Goal: Task Accomplishment & Management: Manage account settings

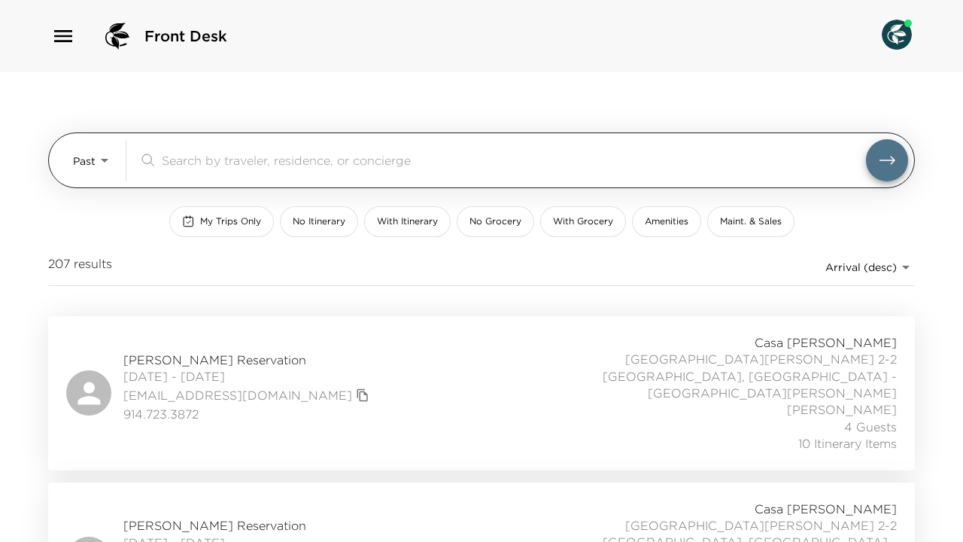
click at [104, 159] on body "Front Desk Past Past ​ My Trips Only No Itinerary With Itinerary No Grocery Wit…" at bounding box center [481, 271] width 963 height 542
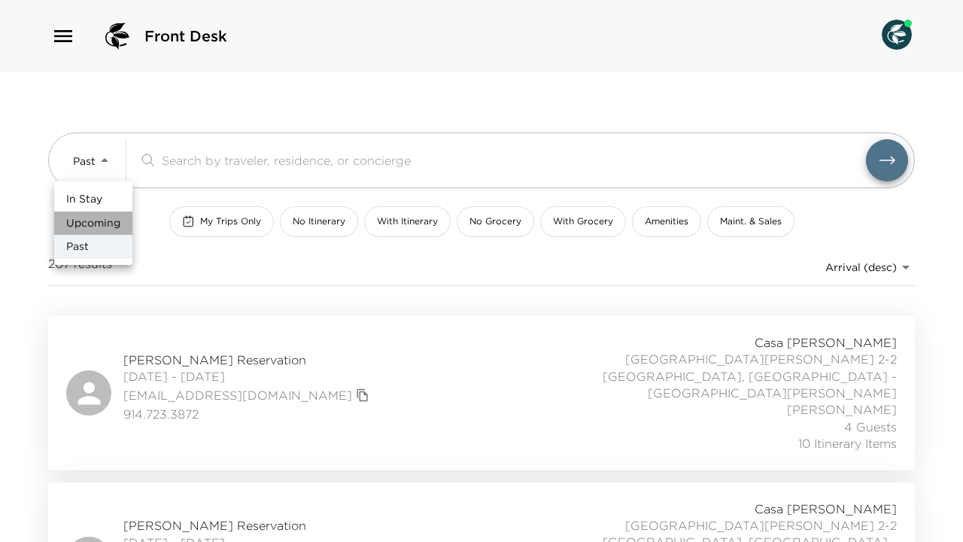
click at [102, 221] on span "Upcoming" at bounding box center [93, 223] width 54 height 15
type input "Upcoming"
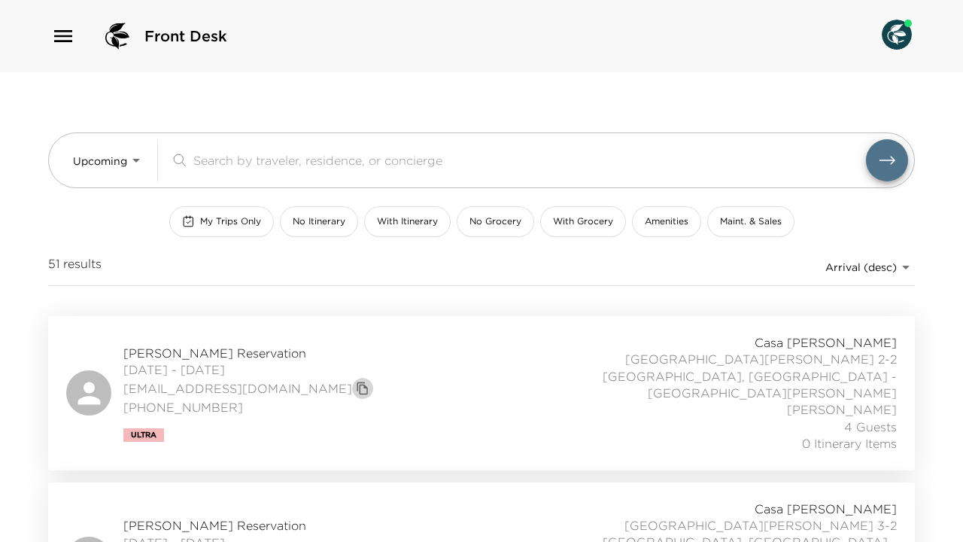
click at [356, 381] on icon "copy primary member email" at bounding box center [363, 388] width 14 height 14
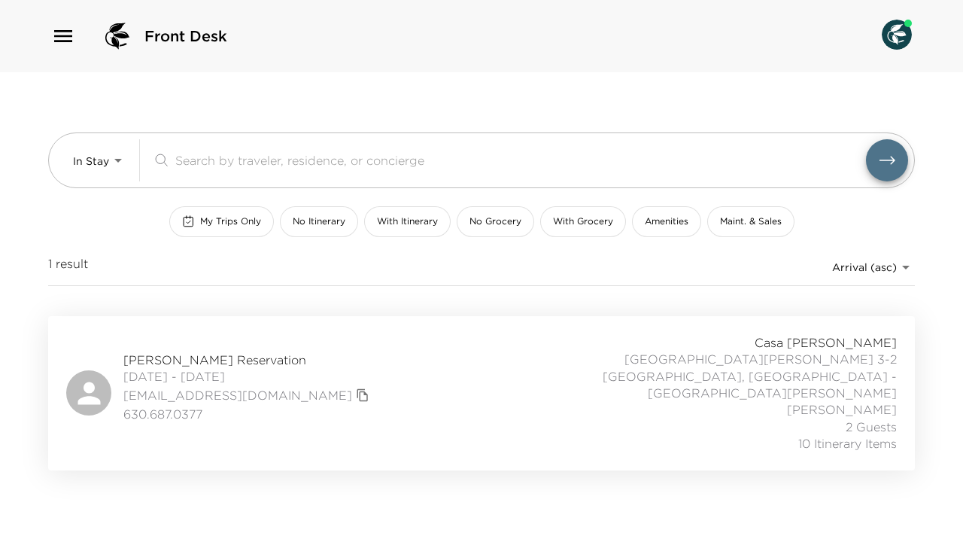
click at [896, 270] on body "Front Desk In Stay In-Stay ​ My Trips Only No Itinerary With Itinerary No Groce…" at bounding box center [481, 271] width 963 height 542
click at [868, 289] on span "Arrival (asc)" at bounding box center [871, 296] width 65 height 15
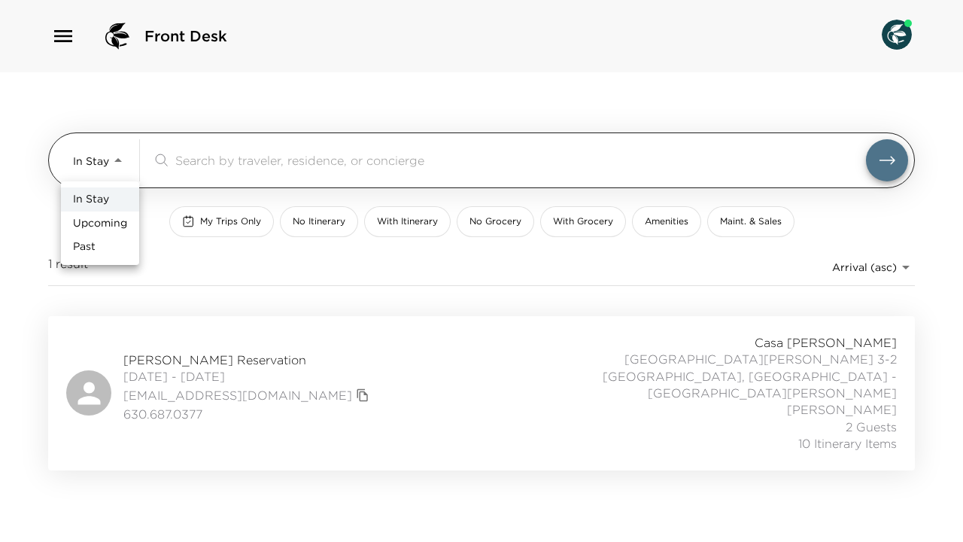
click at [115, 154] on body "Front Desk In Stay In-Stay ​ My Trips Only No Itinerary With Itinerary No Groce…" at bounding box center [481, 271] width 963 height 542
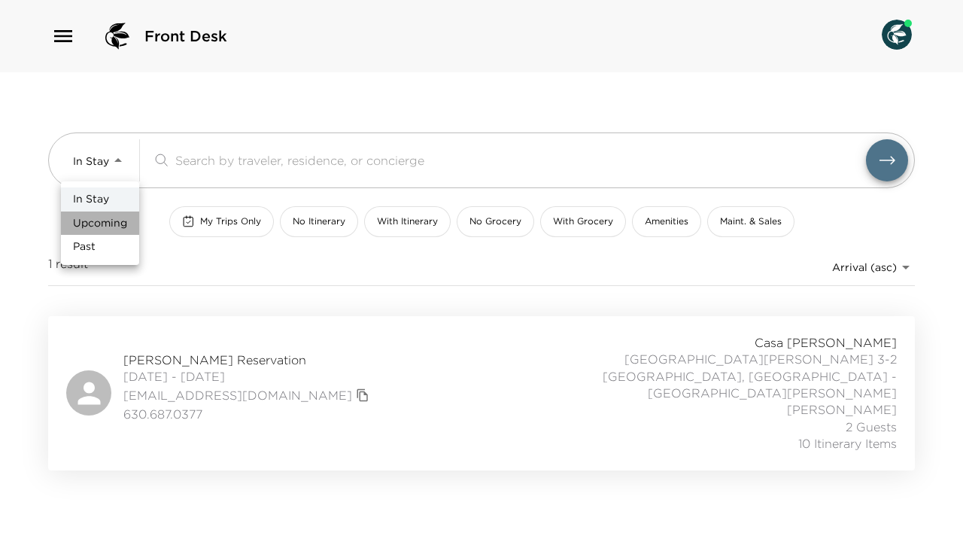
click at [107, 224] on span "Upcoming" at bounding box center [100, 223] width 54 height 15
type input "Upcoming"
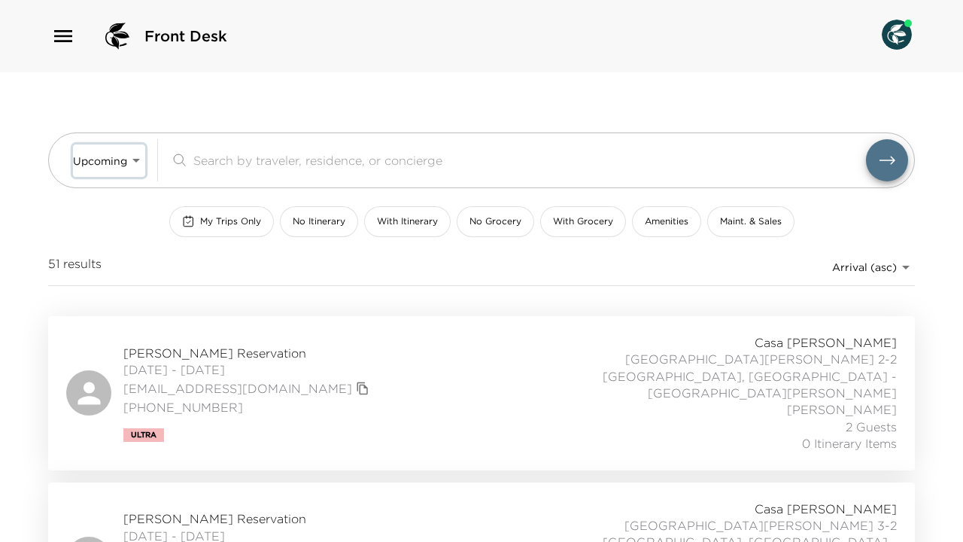
scroll to position [86, 0]
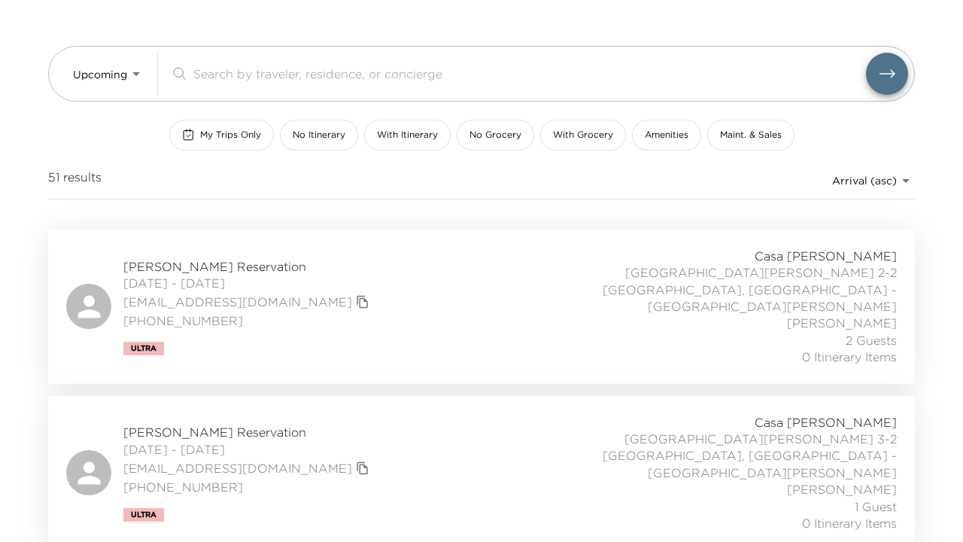
click at [357, 296] on icon "copy primary member email" at bounding box center [362, 302] width 11 height 13
click at [356, 295] on icon "copy primary member email" at bounding box center [363, 302] width 14 height 14
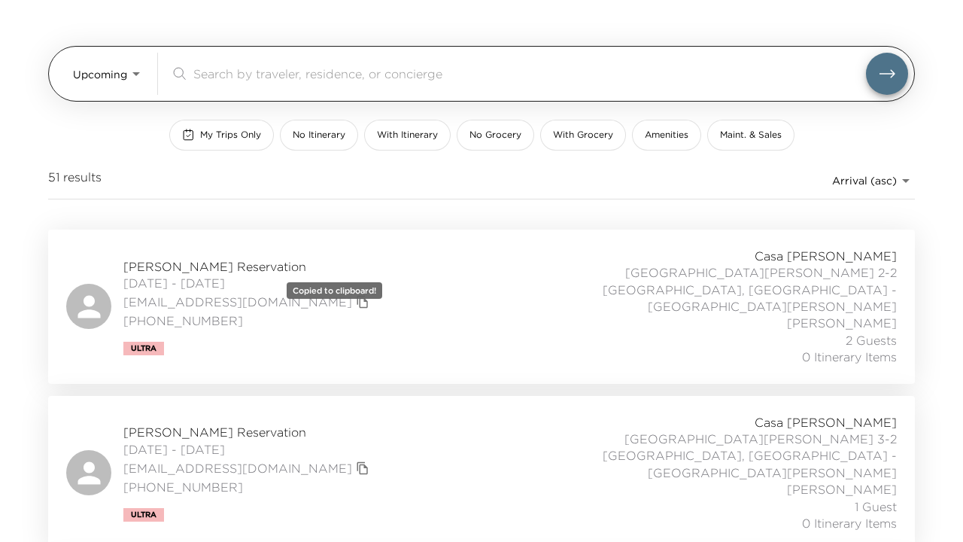
click at [559, 76] on input "search" at bounding box center [529, 73] width 672 height 17
paste input "[EMAIL_ADDRESS][DOMAIN_NAME]"
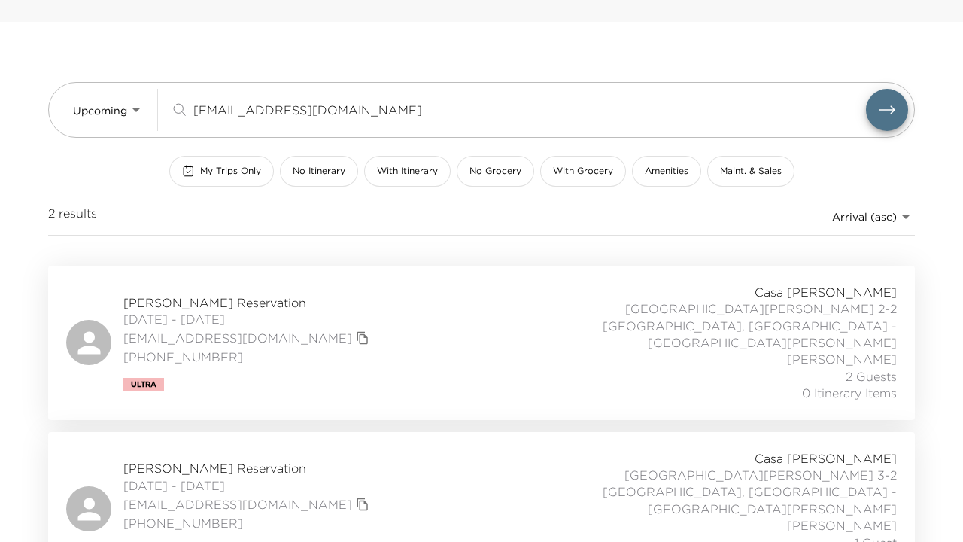
type input "[EMAIL_ADDRESS][DOMAIN_NAME]"
click at [887, 110] on button "submit" at bounding box center [887, 110] width 42 height 42
click at [198, 294] on span "[PERSON_NAME] Reservation" at bounding box center [248, 302] width 250 height 17
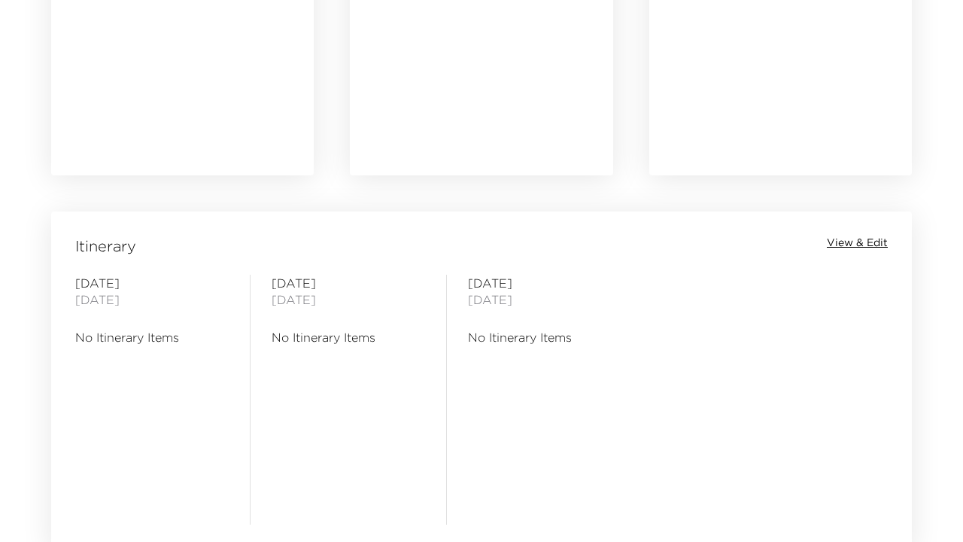
scroll to position [1041, 0]
click at [863, 236] on div "Itinerary View & Edit [DATE] No Itinerary Items [DATE] No Itinerary Items [DATE…" at bounding box center [481, 374] width 860 height 320
click at [862, 248] on span "View & Edit" at bounding box center [857, 245] width 61 height 15
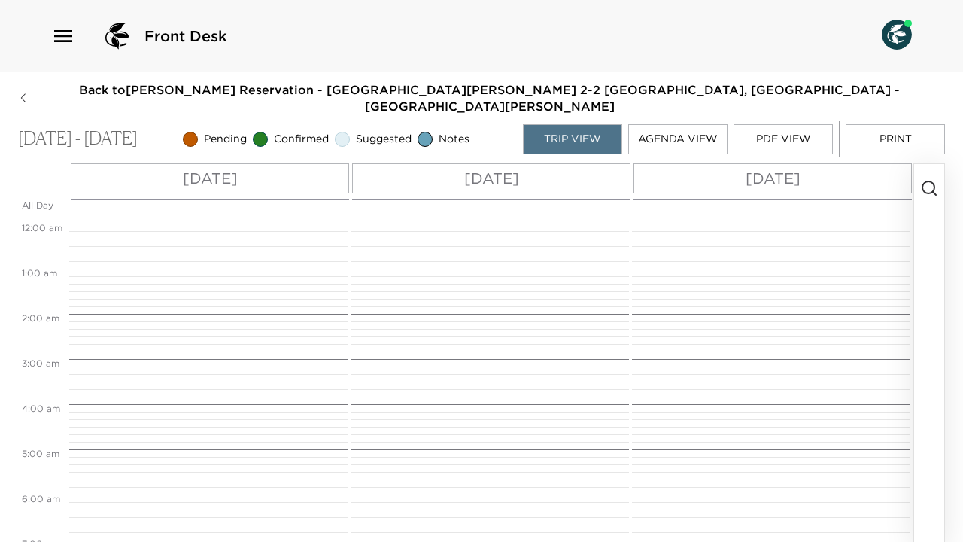
scroll to position [361, 0]
click at [183, 167] on p "Wed 09/03" at bounding box center [210, 178] width 55 height 23
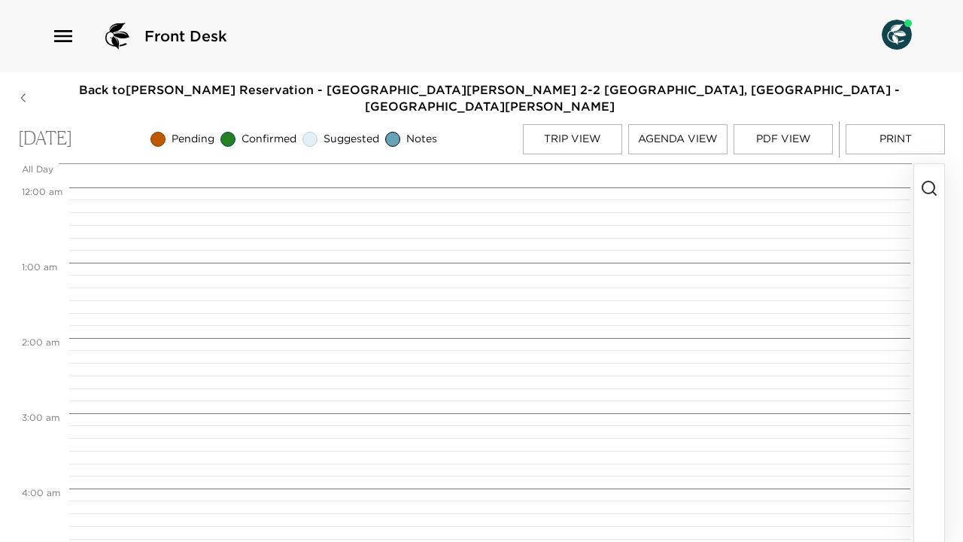
scroll to position [602, 0]
click at [936, 179] on icon "button" at bounding box center [929, 188] width 18 height 18
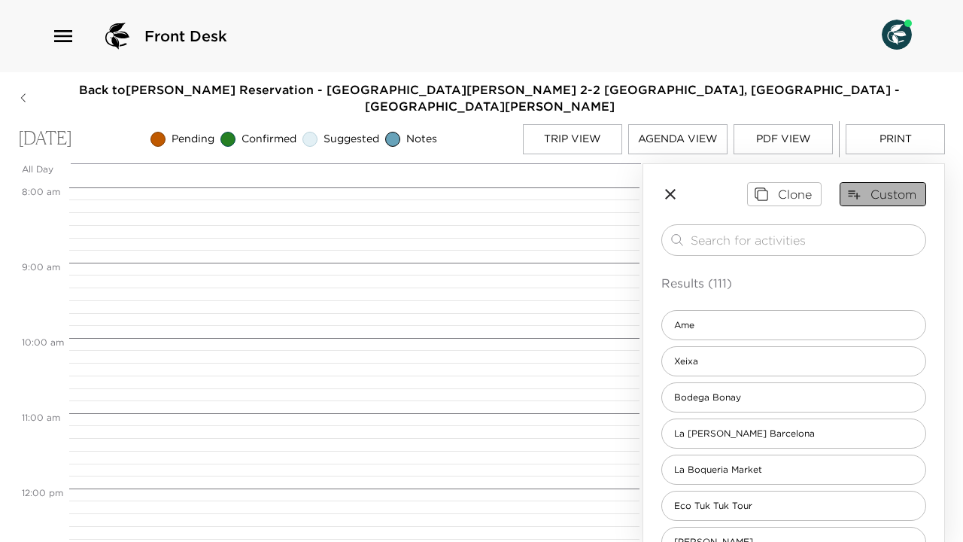
click at [900, 182] on button "Custom" at bounding box center [882, 194] width 86 height 24
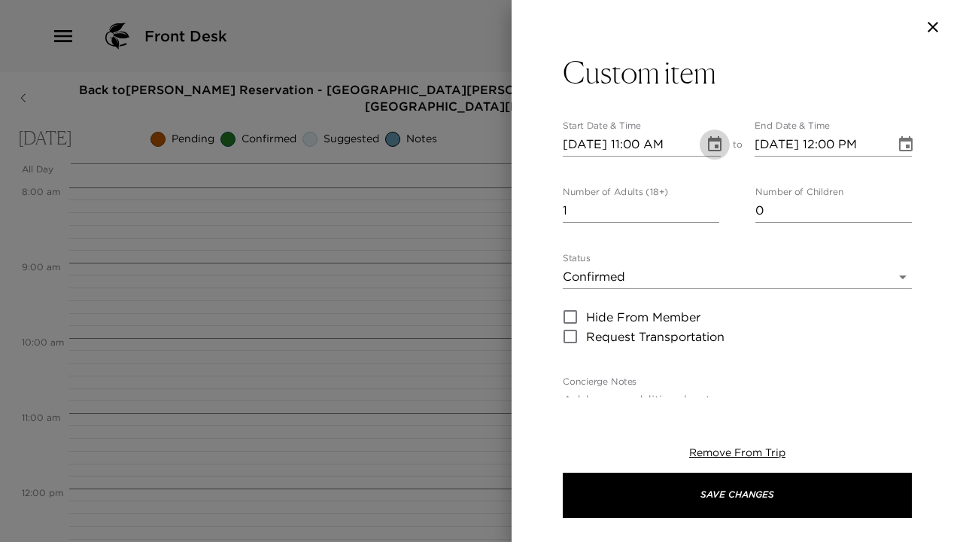
click at [706, 141] on icon "Choose date, selected date is Sep 3, 2025" at bounding box center [714, 144] width 18 height 18
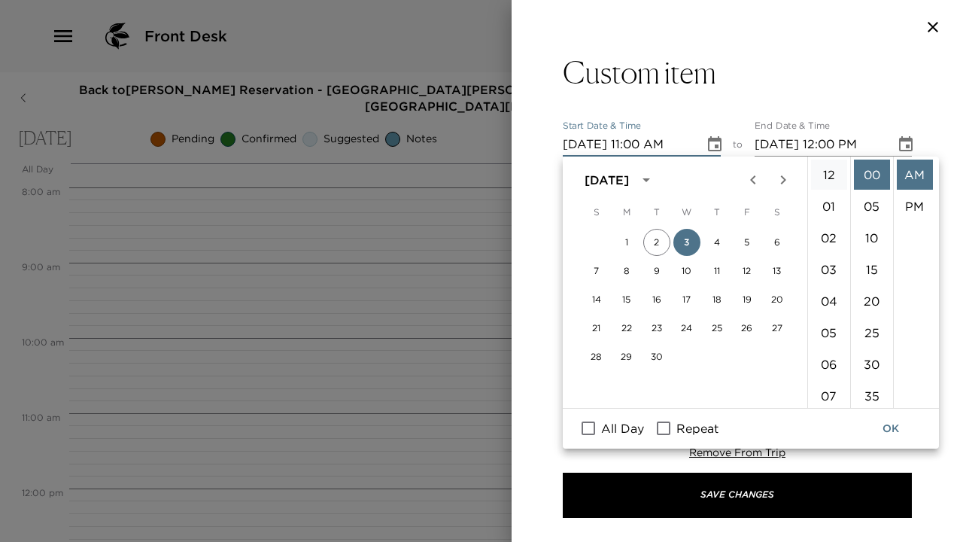
scroll to position [0, 0]
click at [825, 163] on li "12" at bounding box center [829, 174] width 36 height 30
click at [916, 202] on li "PM" at bounding box center [914, 206] width 36 height 30
type input "09/03/2025 12:00 PM"
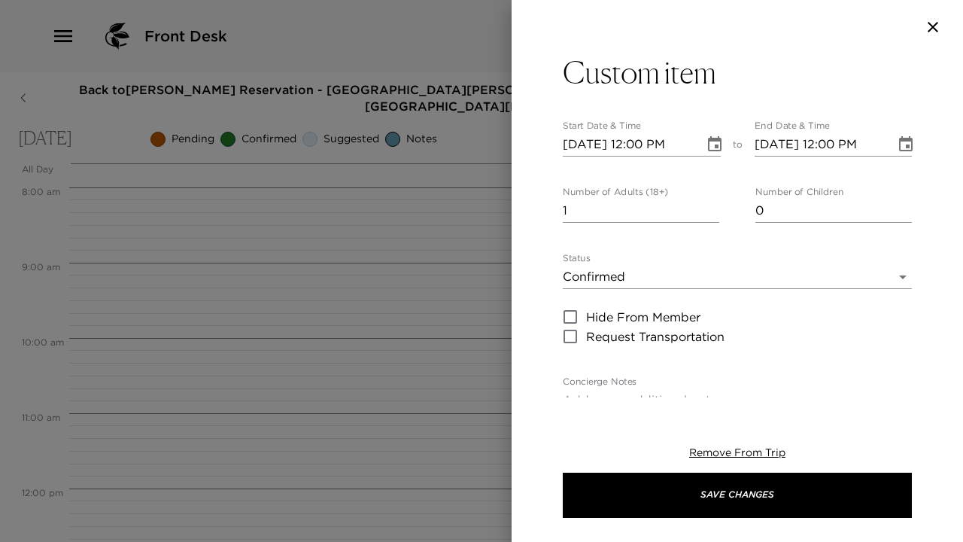
type input "2"
click at [714, 204] on input "2" at bounding box center [641, 211] width 156 height 24
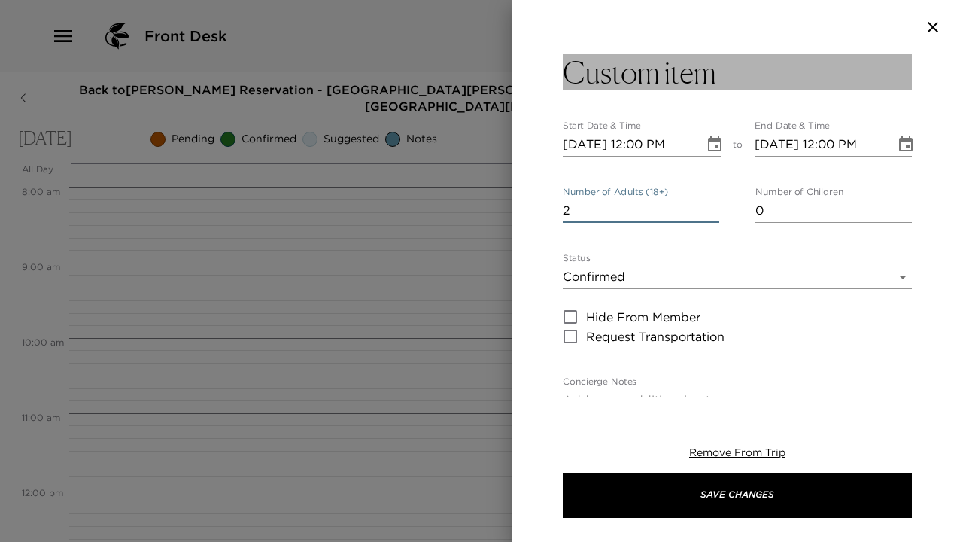
click at [690, 81] on h3 "Custom item" at bounding box center [639, 72] width 153 height 36
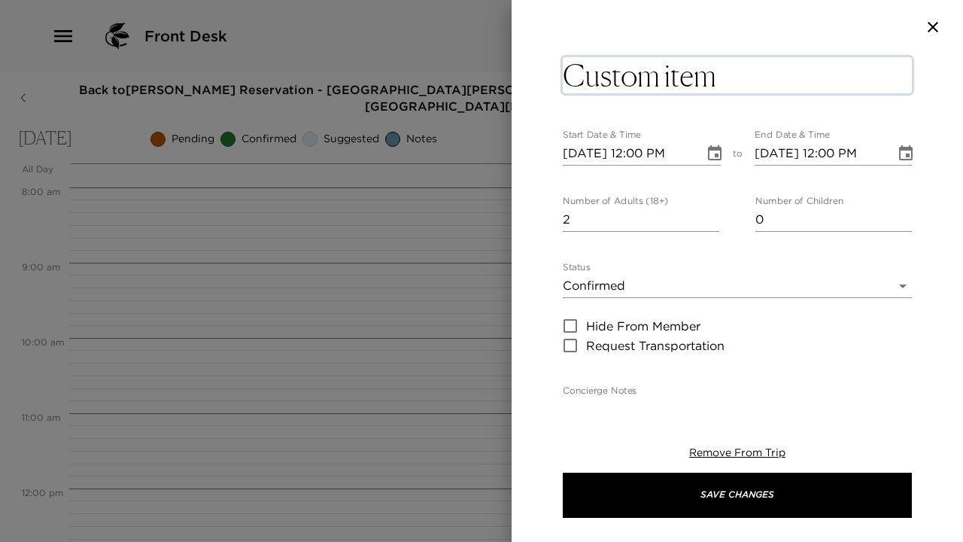
click at [766, 68] on textarea "Custom item" at bounding box center [737, 75] width 349 height 36
type textarea "Arrival and Check in"
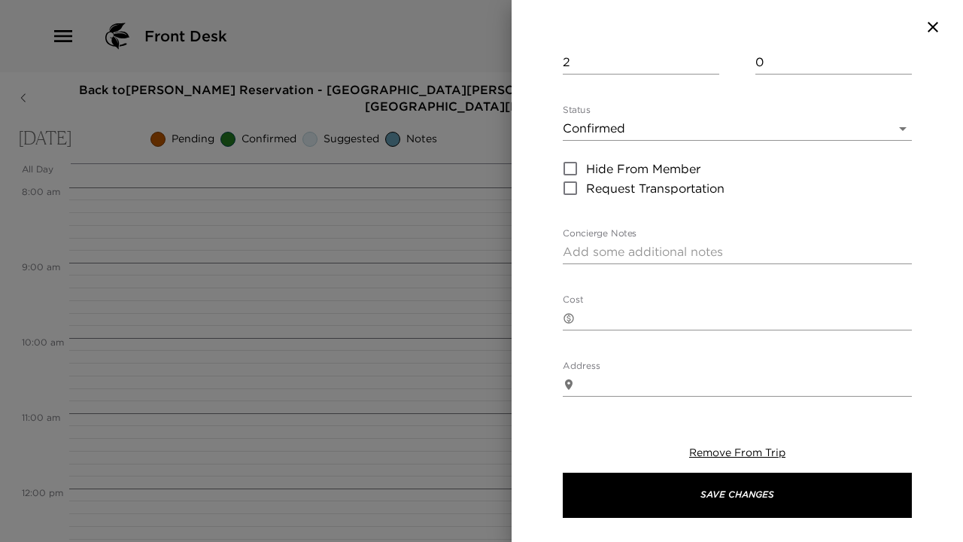
scroll to position [157, 0]
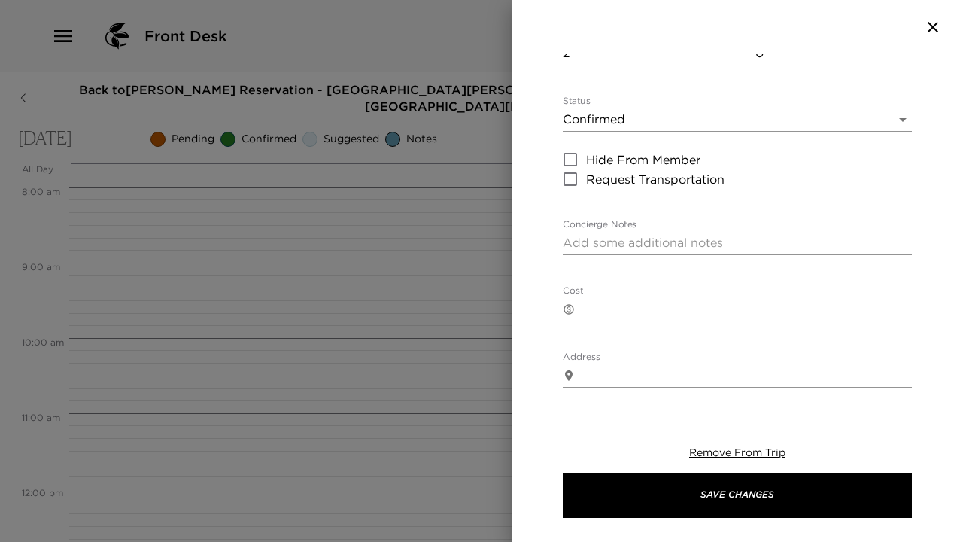
click at [679, 265] on div "Arrival and Check in Start Date & Time 09/03/2025 12:00 PM to End Date & Time 0…" at bounding box center [737, 340] width 349 height 887
click at [675, 248] on textarea "Concierge Notes" at bounding box center [737, 242] width 349 height 17
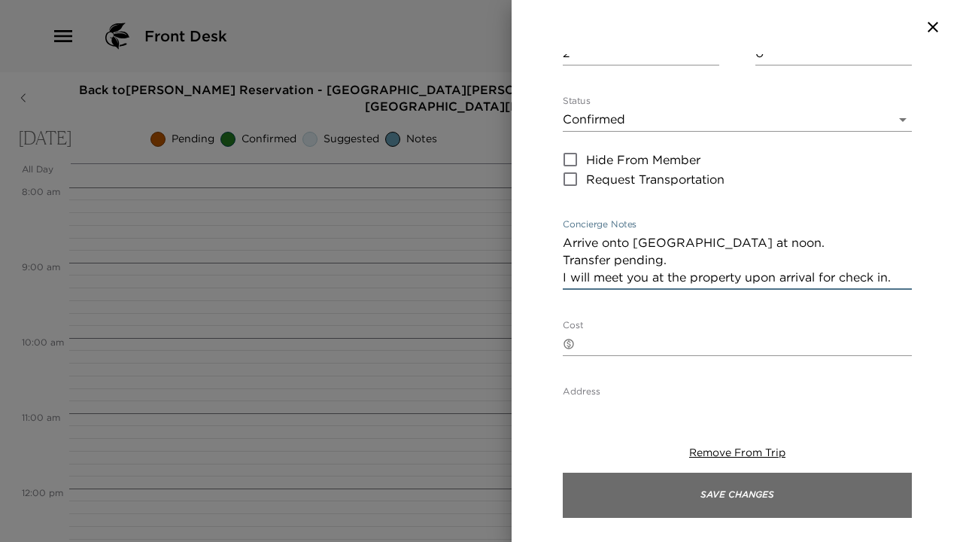
type textarea "Arrive onto Barcelona at noon. Transfer pending. I will meet you at the propert…"
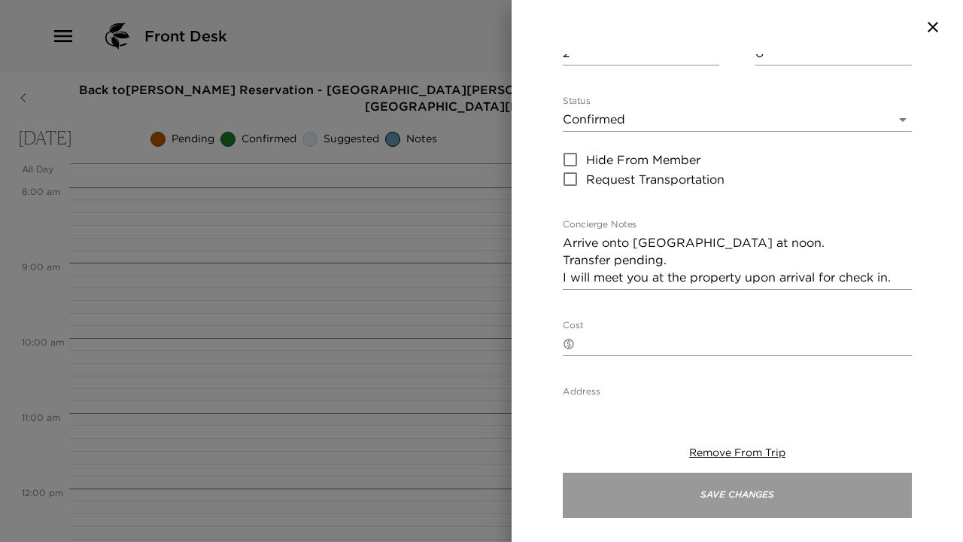
click at [635, 483] on button "Save Changes" at bounding box center [737, 494] width 349 height 45
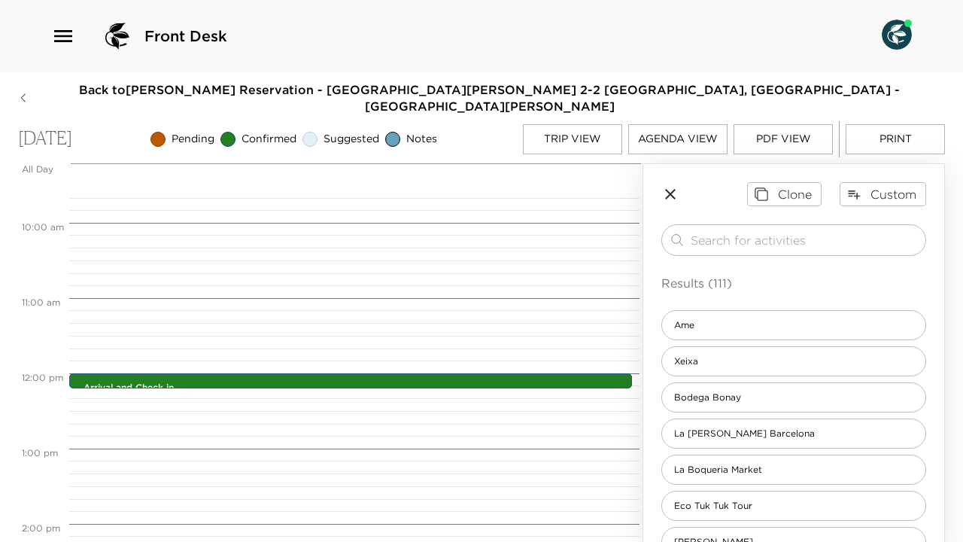
scroll to position [730, 0]
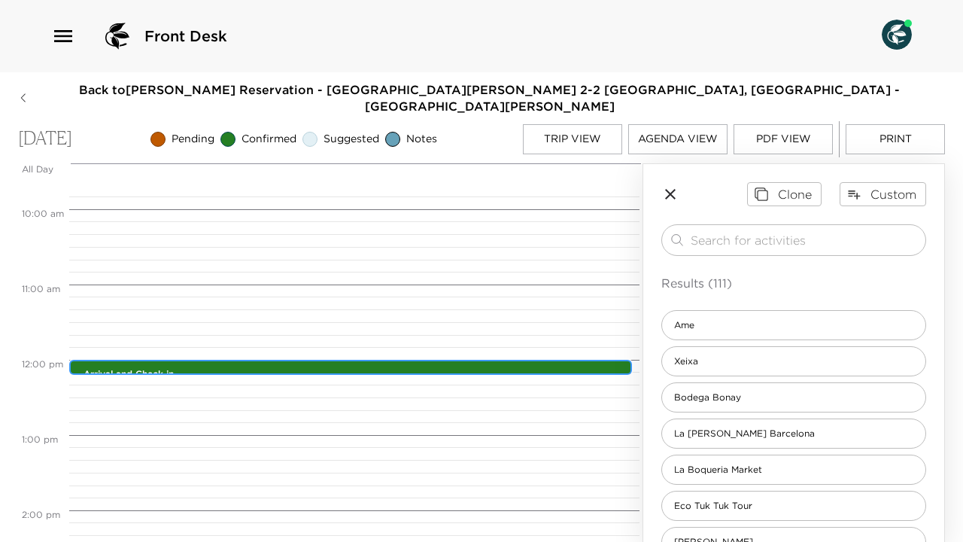
click at [441, 362] on div "Arrival and Check in 12:00pm - 12:00pm" at bounding box center [354, 368] width 554 height 12
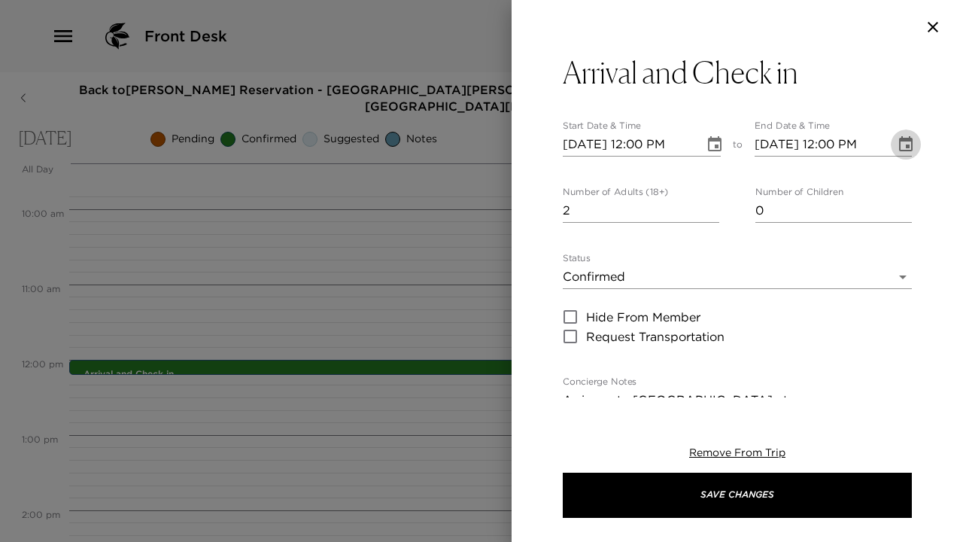
click at [912, 147] on icon "Choose date, selected date is Sep 3, 2025" at bounding box center [906, 143] width 14 height 15
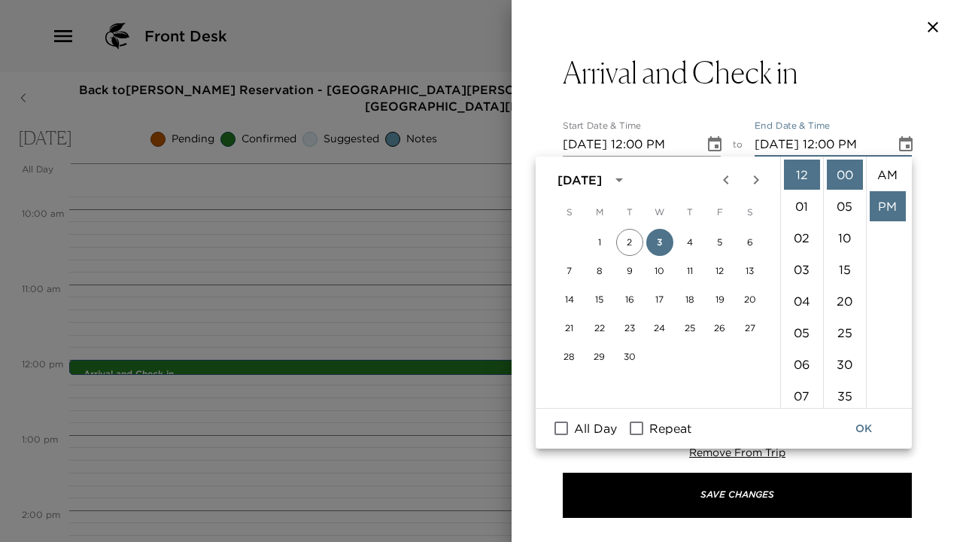
scroll to position [32, 0]
click at [802, 211] on li "01" at bounding box center [802, 206] width 36 height 30
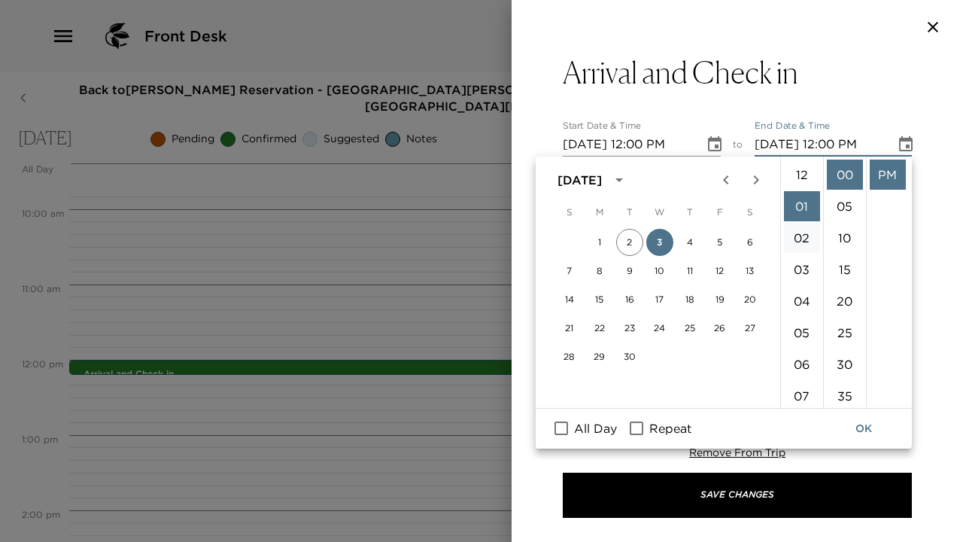
type input "09/03/2025 01:00 PM"
click at [860, 417] on button "OK" at bounding box center [863, 428] width 48 height 28
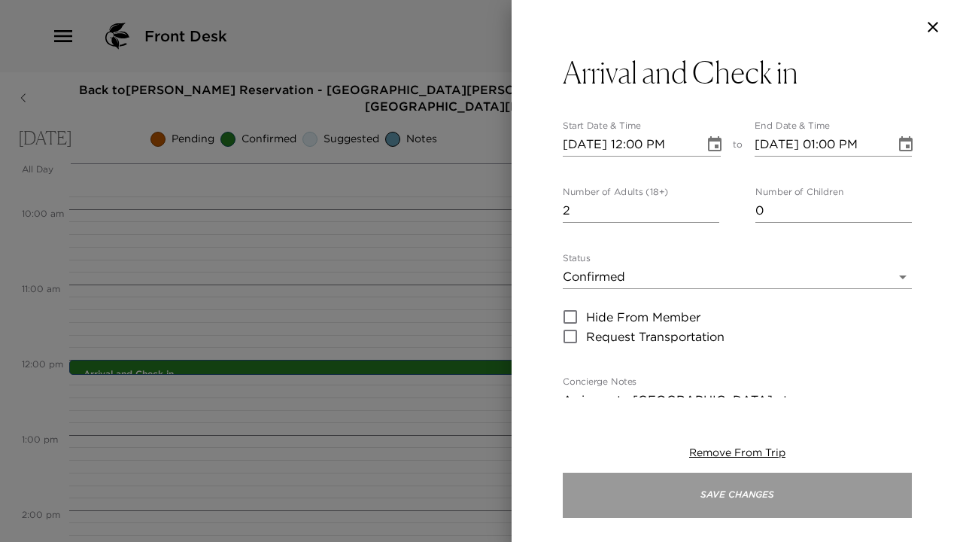
click at [667, 495] on button "Save Changes" at bounding box center [737, 494] width 349 height 45
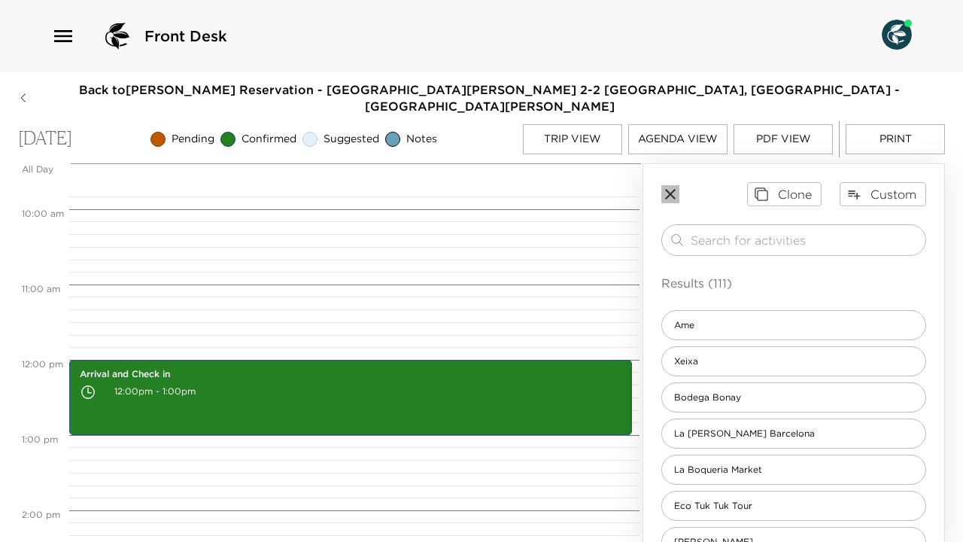
click at [666, 189] on icon "button" at bounding box center [670, 194] width 11 height 11
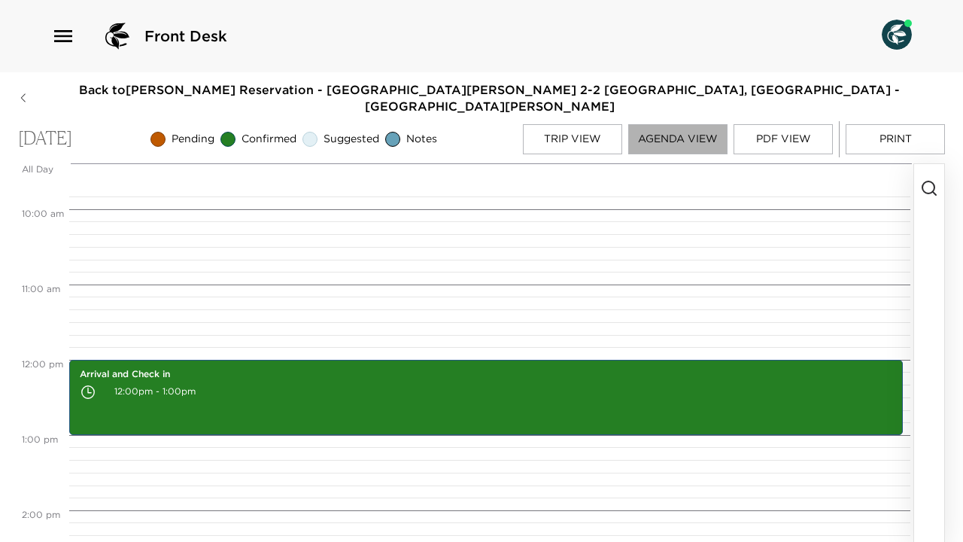
click at [696, 132] on button "Agenda View" at bounding box center [677, 139] width 99 height 30
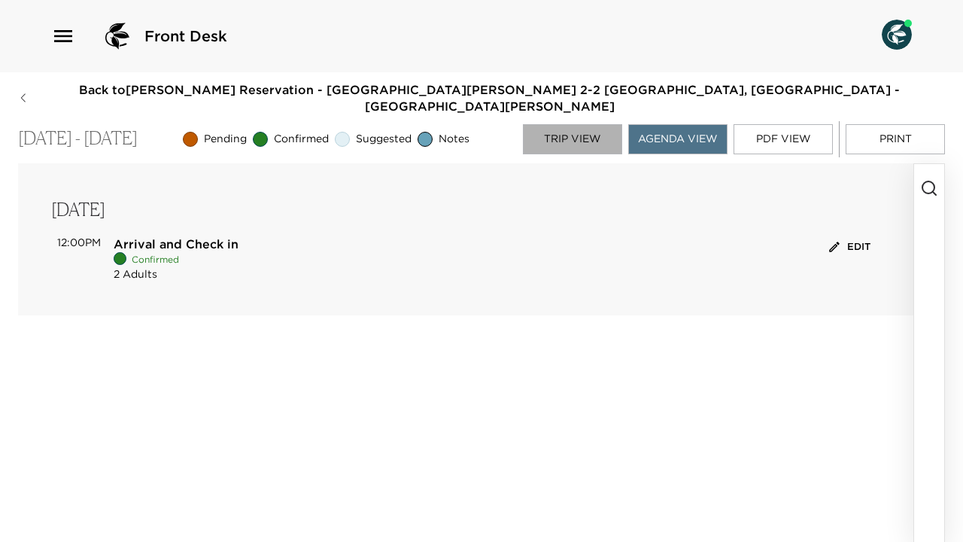
click at [587, 124] on button "Trip View" at bounding box center [572, 139] width 99 height 30
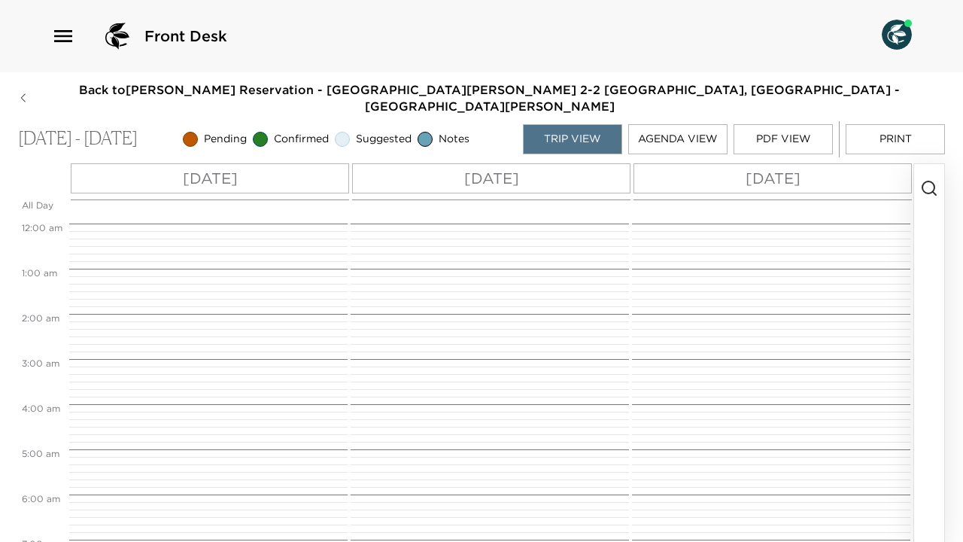
scroll to position [542, 0]
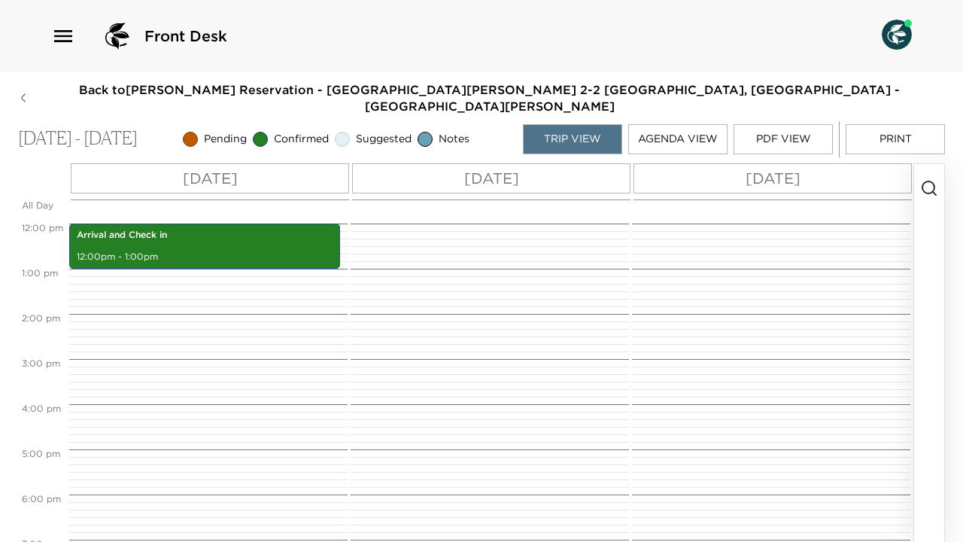
click at [927, 164] on button "button" at bounding box center [929, 355] width 30 height 382
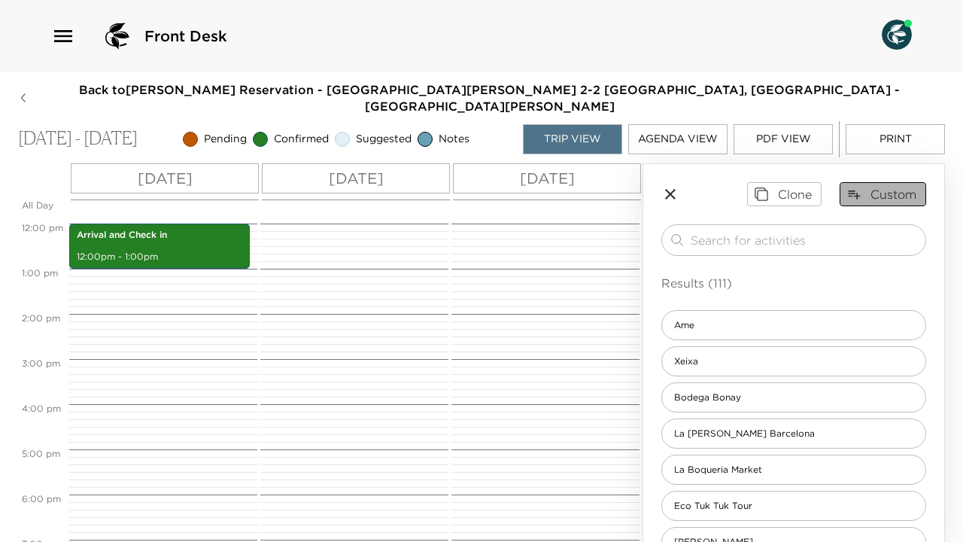
click at [896, 182] on button "Custom" at bounding box center [882, 194] width 86 height 24
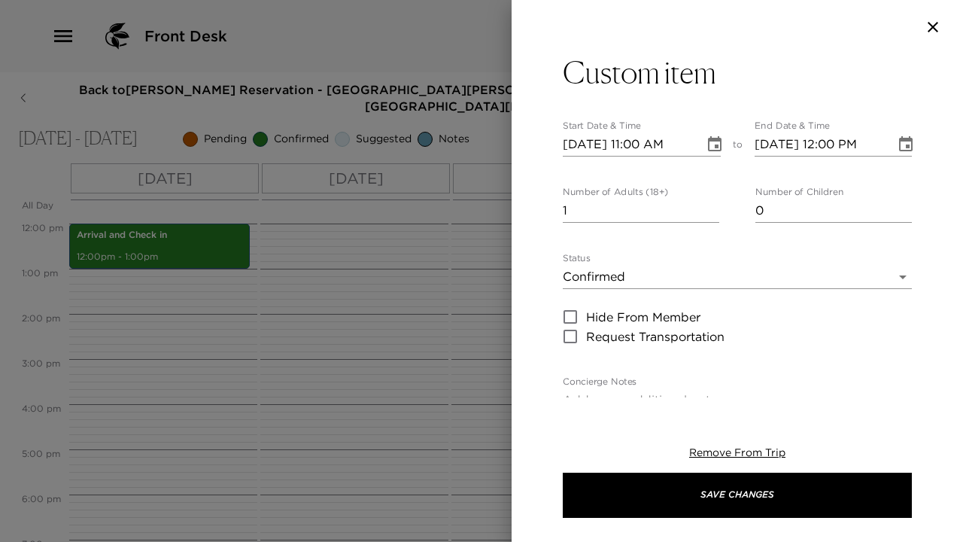
click at [696, 96] on div "Custom item Start Date & Time 09/03/2025 11:00 AM to End Date & Time 09/03/2025…" at bounding box center [737, 497] width 349 height 887
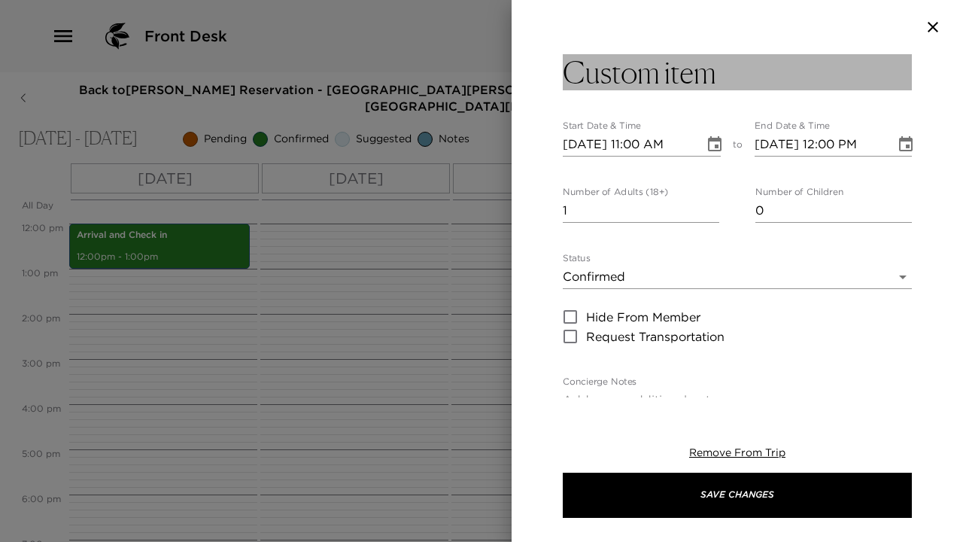
click at [687, 75] on h3 "Custom item" at bounding box center [639, 72] width 153 height 36
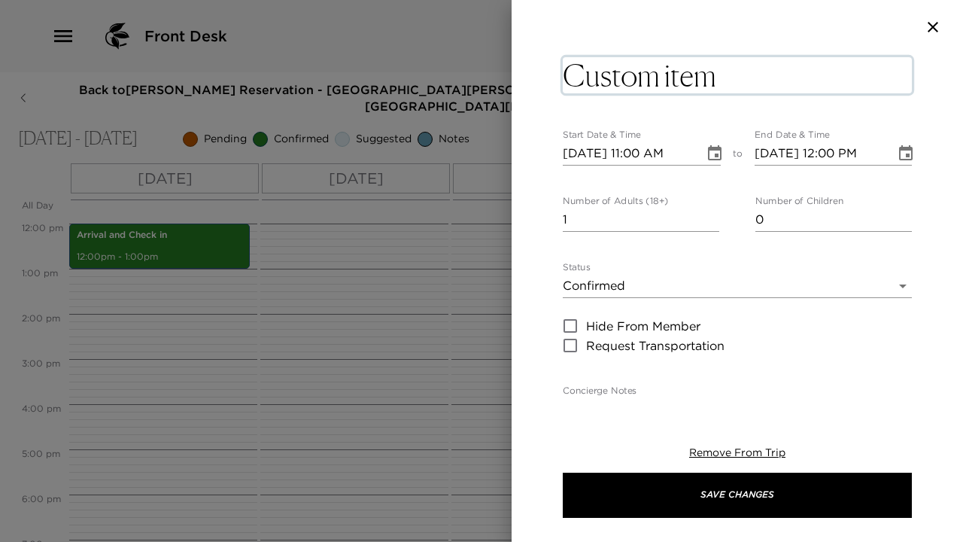
drag, startPoint x: 748, startPoint y: 83, endPoint x: 569, endPoint y: 81, distance: 178.3
click at [568, 81] on textarea "Custom item" at bounding box center [737, 75] width 349 height 36
type textarea "Flamenco Show"
type input "2"
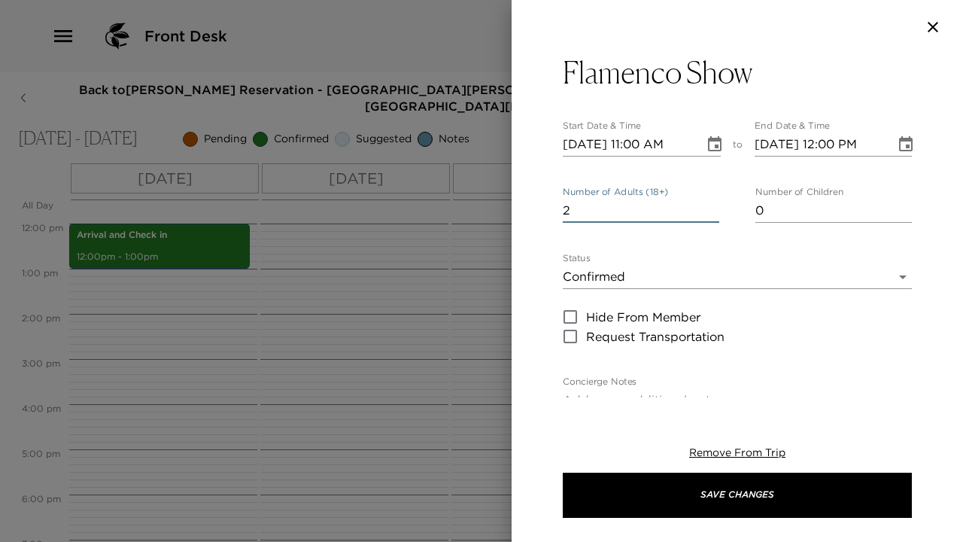
click at [713, 214] on input "2" at bounding box center [641, 211] width 156 height 24
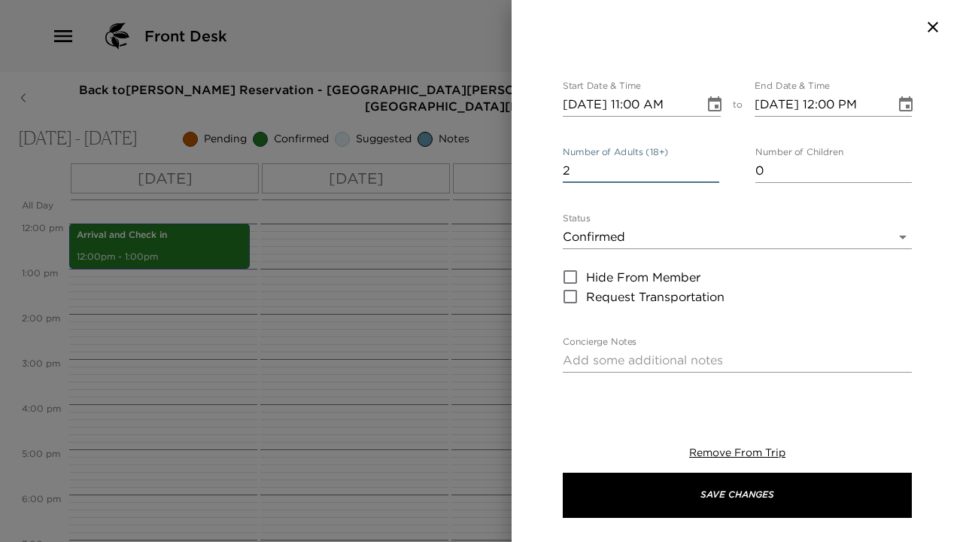
click at [636, 353] on textarea "Concierge Notes" at bounding box center [737, 359] width 349 height 17
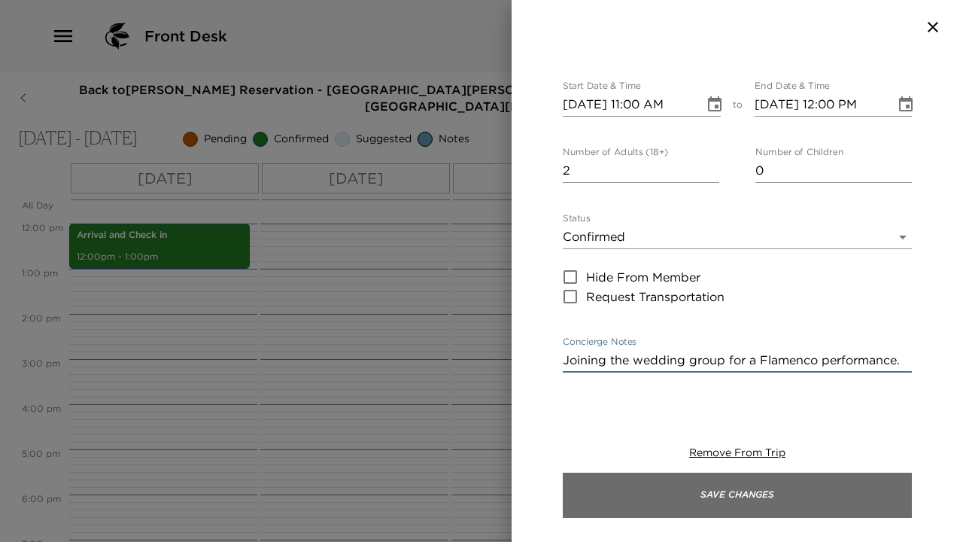
type textarea "Joining the wedding group for a Flamenco performance."
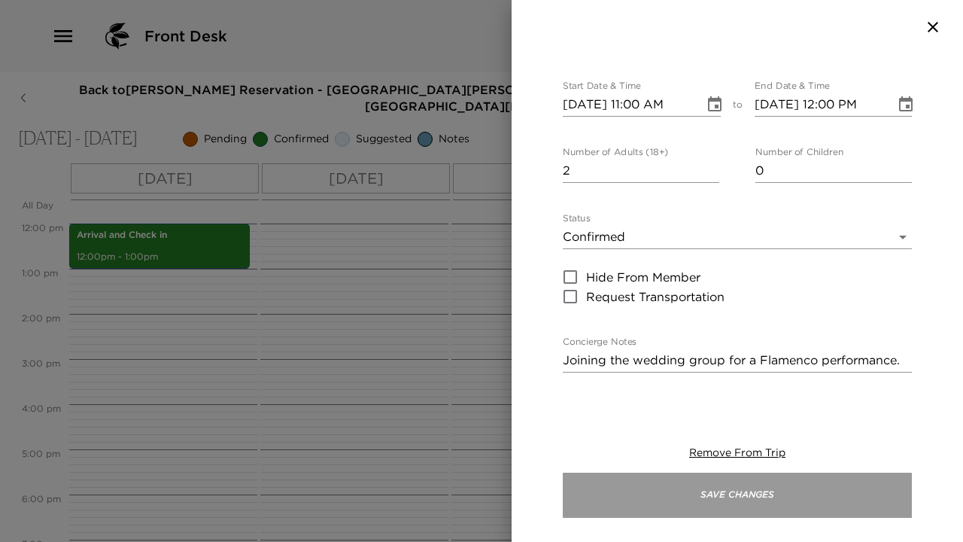
click at [768, 508] on button "Save Changes" at bounding box center [737, 494] width 349 height 45
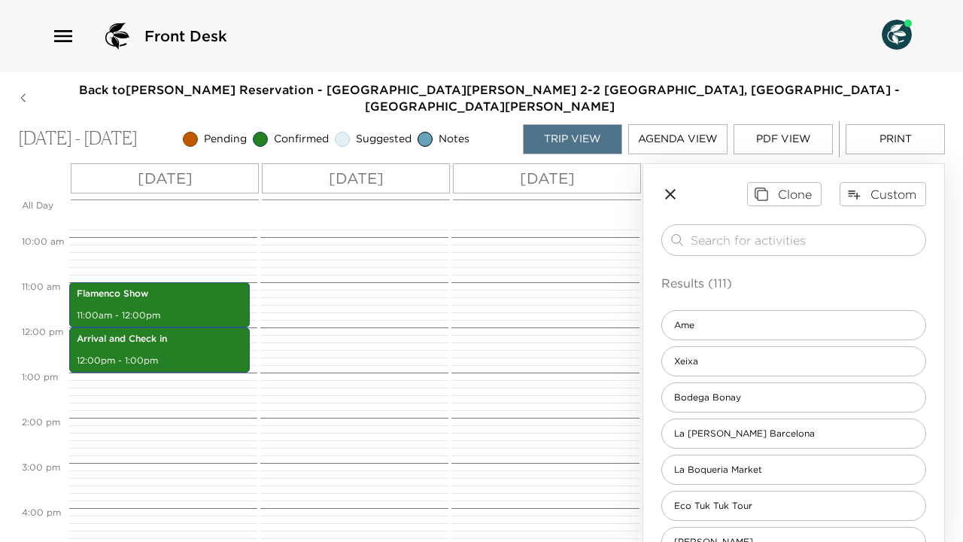
scroll to position [437, 0]
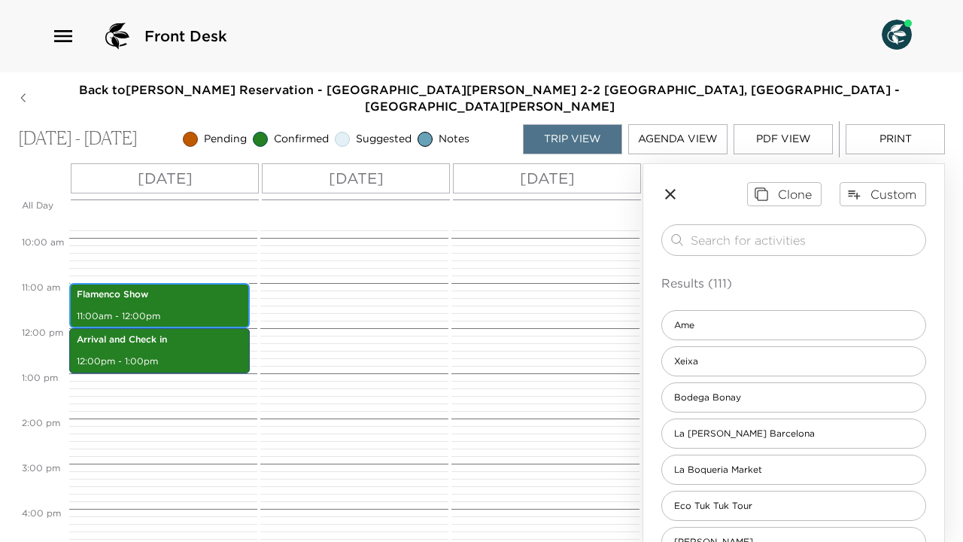
click at [197, 285] on div "Flamenco Show 11:00am - 12:00pm" at bounding box center [159, 305] width 171 height 41
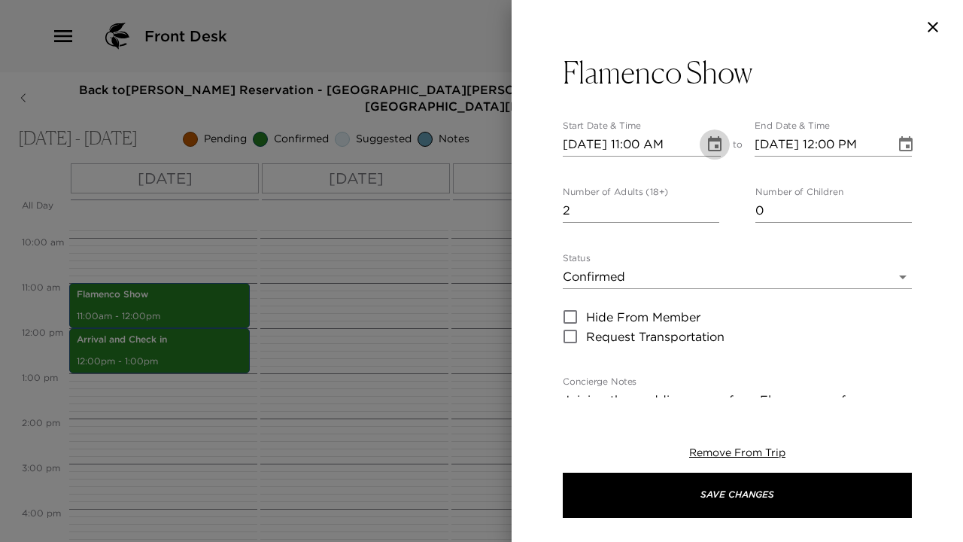
click at [715, 138] on icon "Choose date, selected date is Sep 3, 2025" at bounding box center [715, 143] width 14 height 15
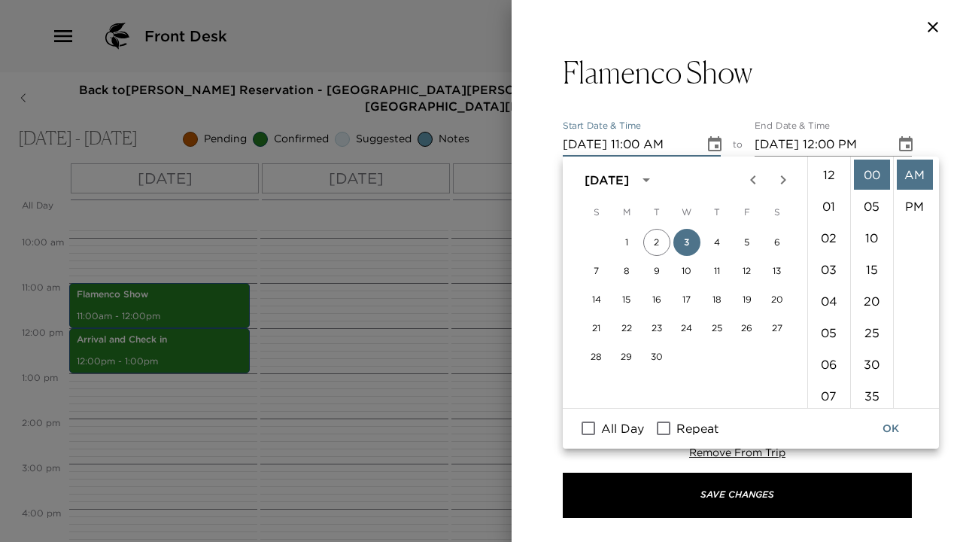
scroll to position [347, 0]
click at [772, 243] on button "6" at bounding box center [776, 242] width 27 height 27
type input "[DATE] 11:00 AM"
type input "[DATE] 12:00 PM"
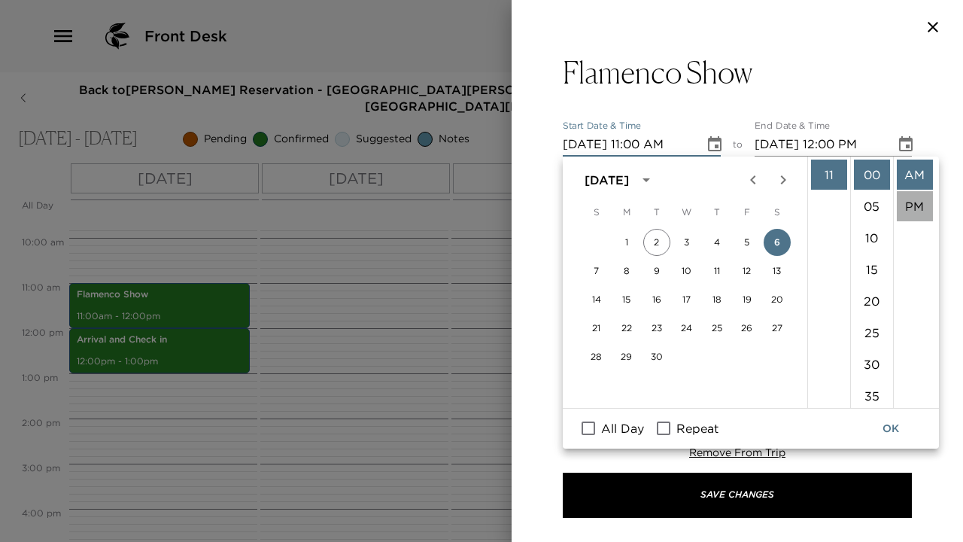
click at [912, 217] on li "PM" at bounding box center [914, 206] width 36 height 30
type input "09/06/2025 11:00 PM"
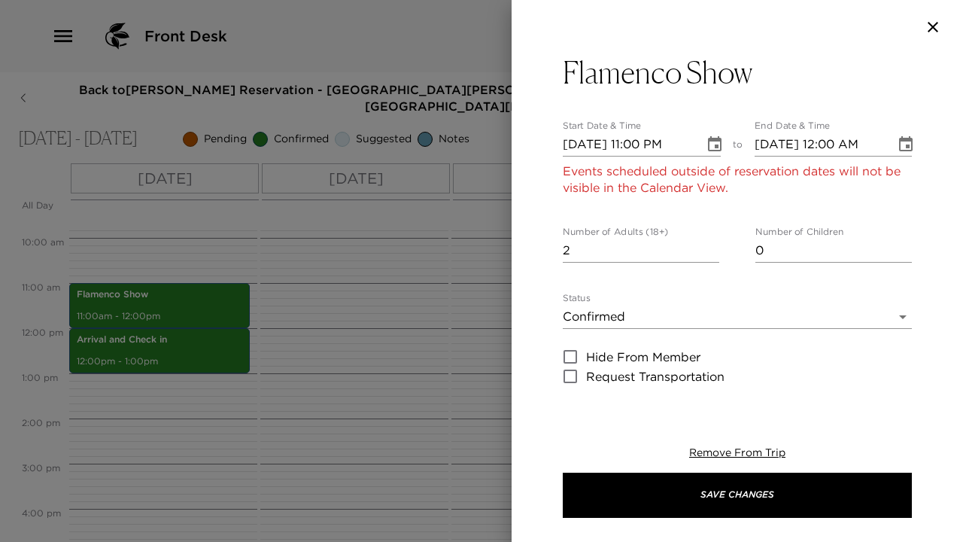
scroll to position [32, 0]
click at [905, 141] on icon "Choose date, selected date is Sep 6, 2025" at bounding box center [906, 143] width 14 height 15
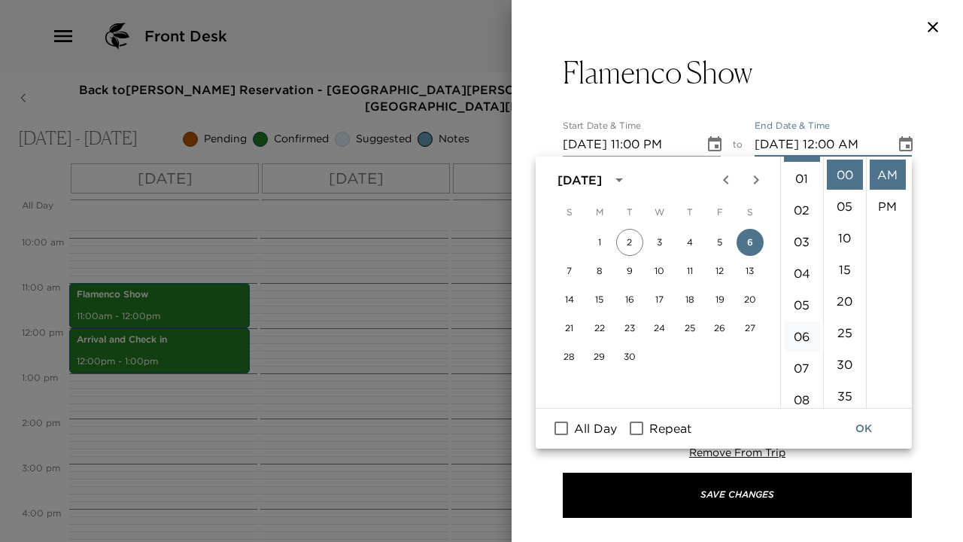
scroll to position [45, 0]
click at [800, 374] on li "08" at bounding box center [802, 382] width 36 height 30
click at [881, 210] on li "PM" at bounding box center [887, 206] width 36 height 30
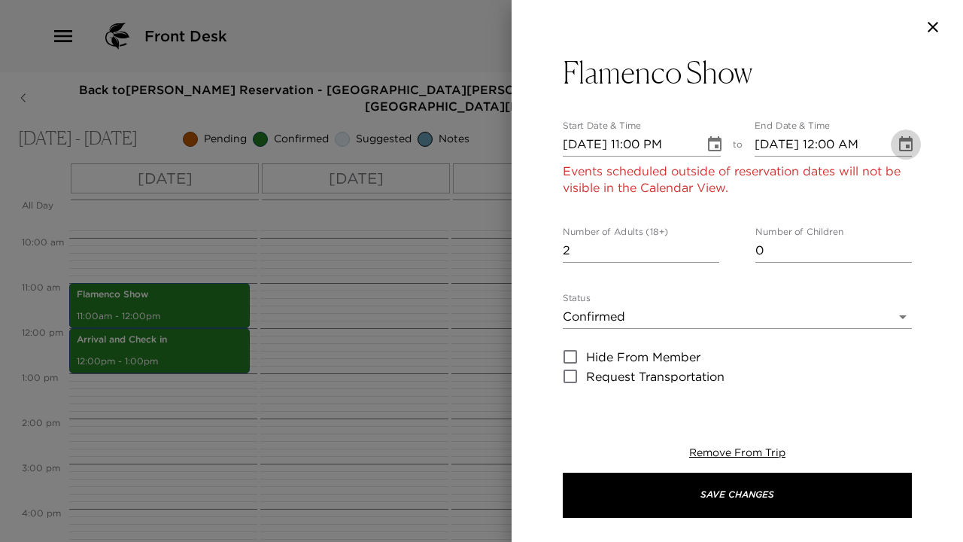
click at [916, 146] on button "Choose date, selected date is Sep 6, 2025" at bounding box center [905, 144] width 30 height 30
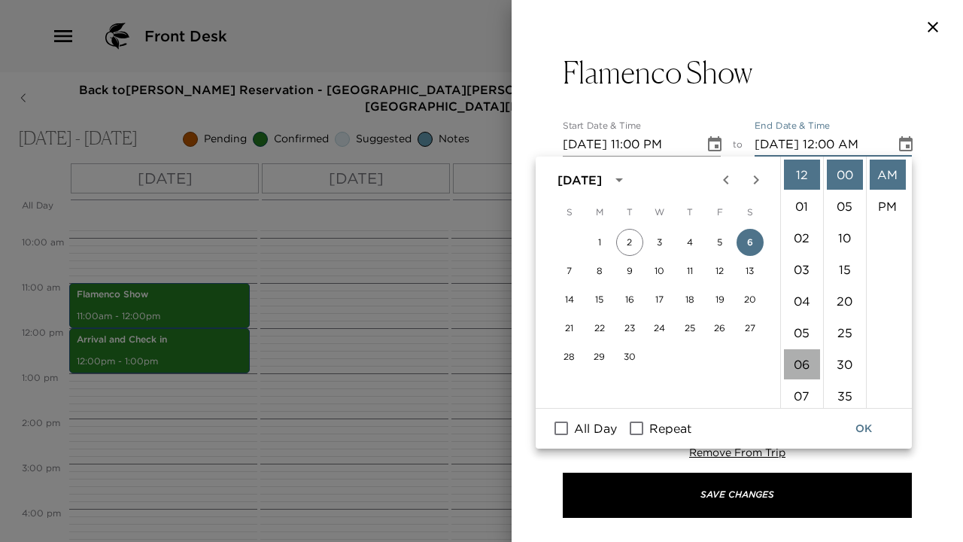
click at [802, 356] on li "06" at bounding box center [802, 364] width 36 height 30
click at [889, 198] on li "PM" at bounding box center [887, 206] width 36 height 30
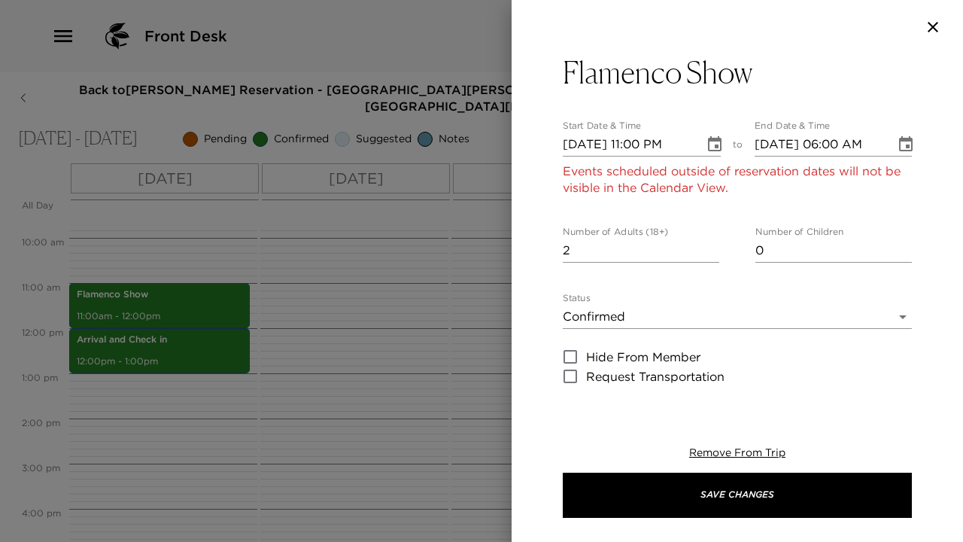
type input "09/06/2025 12:00 AM"
click at [720, 141] on icon "Choose date, selected date is Sep 6, 2025" at bounding box center [715, 143] width 14 height 15
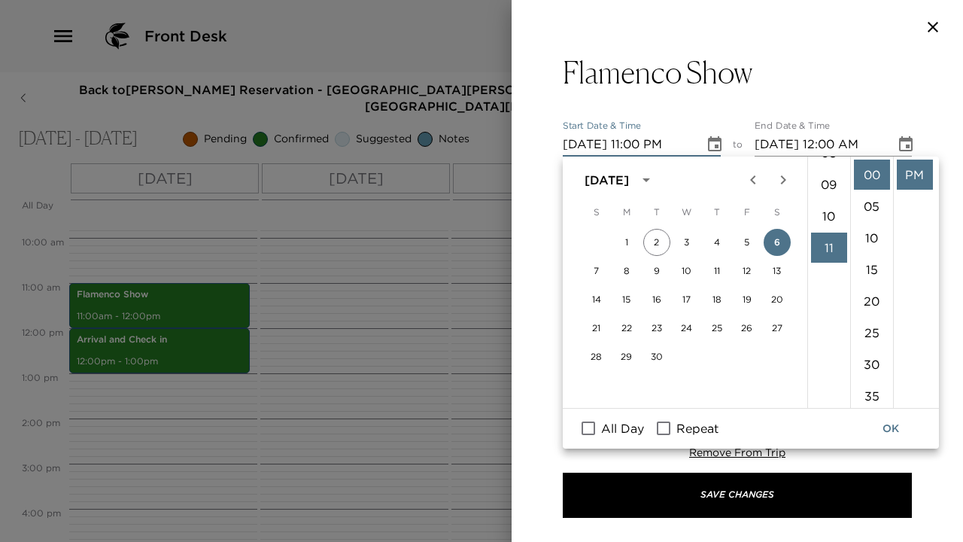
scroll to position [225, 0]
click at [830, 190] on li "06" at bounding box center [829, 179] width 36 height 30
type input "09/06/2025 06:00 PM"
type input "09/06/2025 07:00 PM"
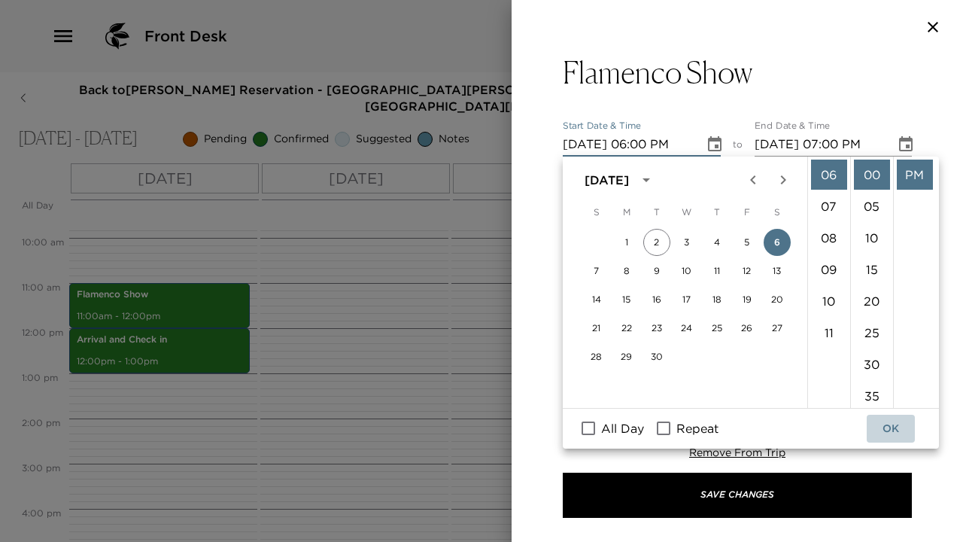
click at [895, 420] on button "OK" at bounding box center [890, 428] width 48 height 28
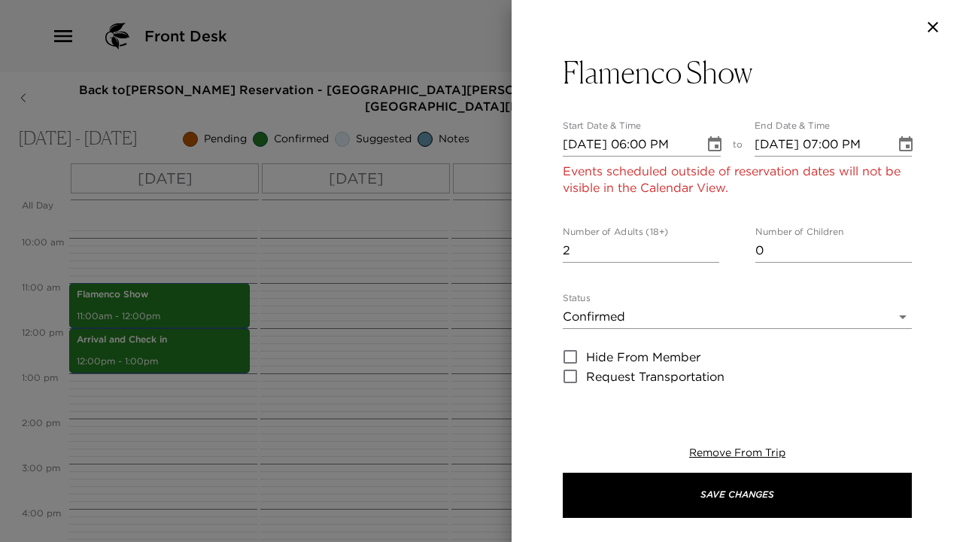
click at [712, 138] on icon "Choose date, selected date is Sep 6, 2025" at bounding box center [715, 143] width 14 height 15
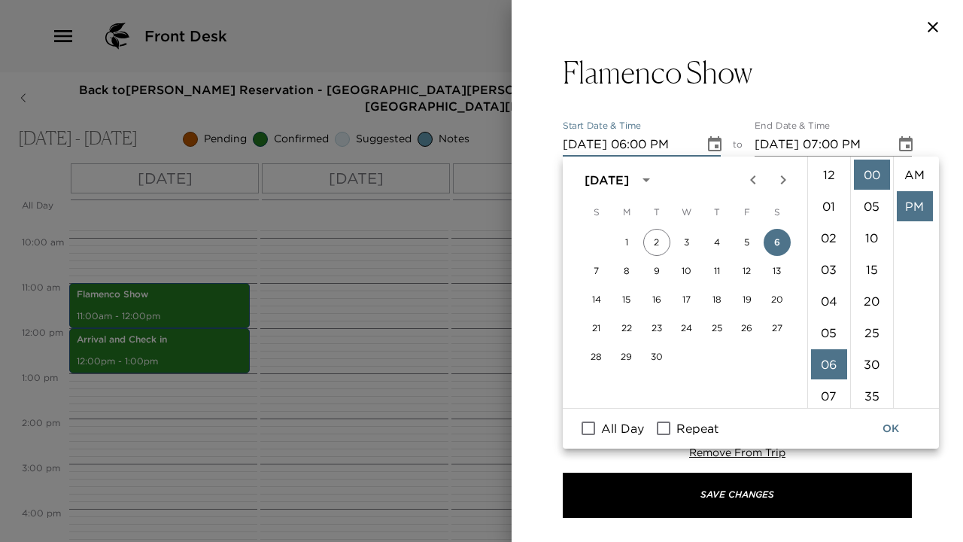
scroll to position [32, 0]
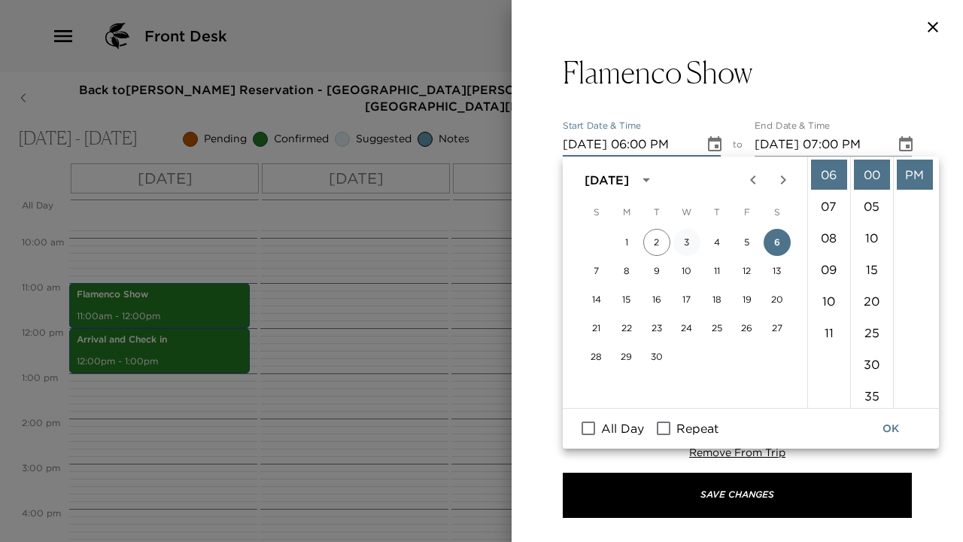
click at [690, 241] on button "3" at bounding box center [686, 242] width 27 height 27
type input "09/03/2025 06:00 PM"
type input "09/03/2025 07:00 PM"
click at [888, 424] on button "OK" at bounding box center [890, 428] width 48 height 28
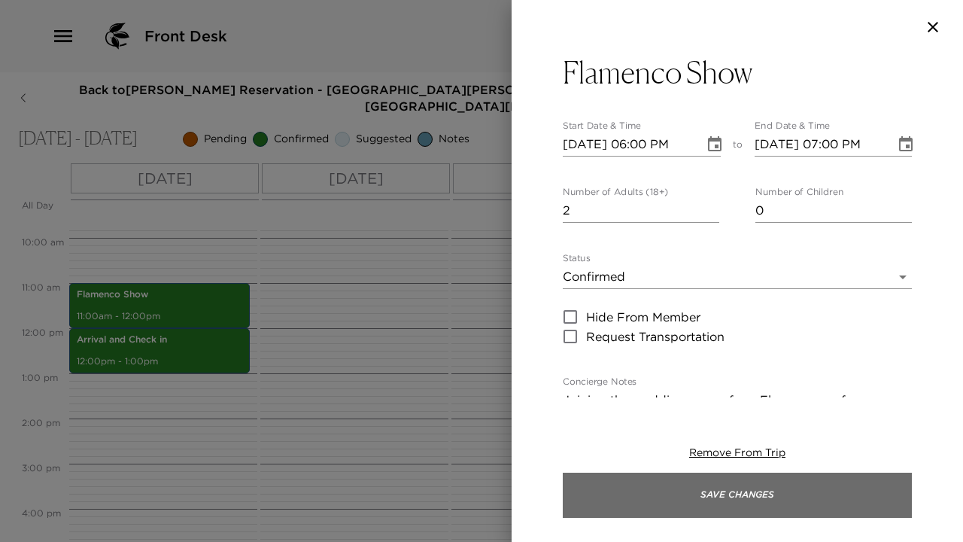
click at [858, 485] on button "Save Changes" at bounding box center [737, 494] width 349 height 45
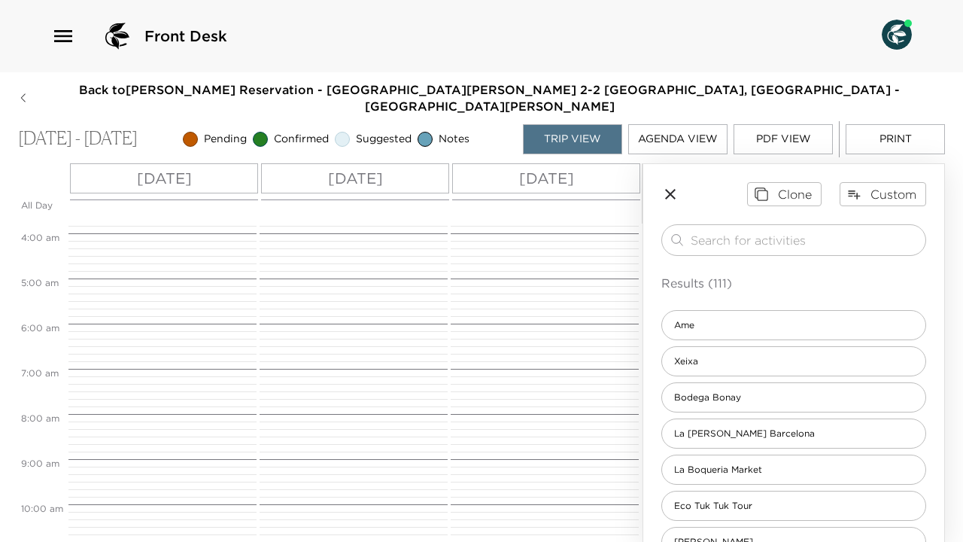
scroll to position [0, 1]
click at [541, 167] on p "[DATE]" at bounding box center [546, 178] width 55 height 23
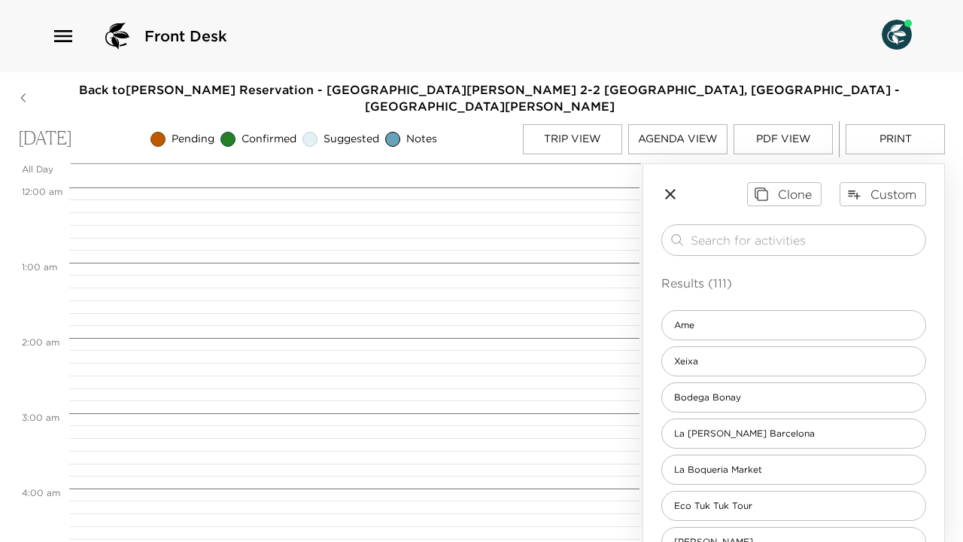
scroll to position [602, 0]
click at [903, 182] on button "Custom" at bounding box center [882, 194] width 86 height 24
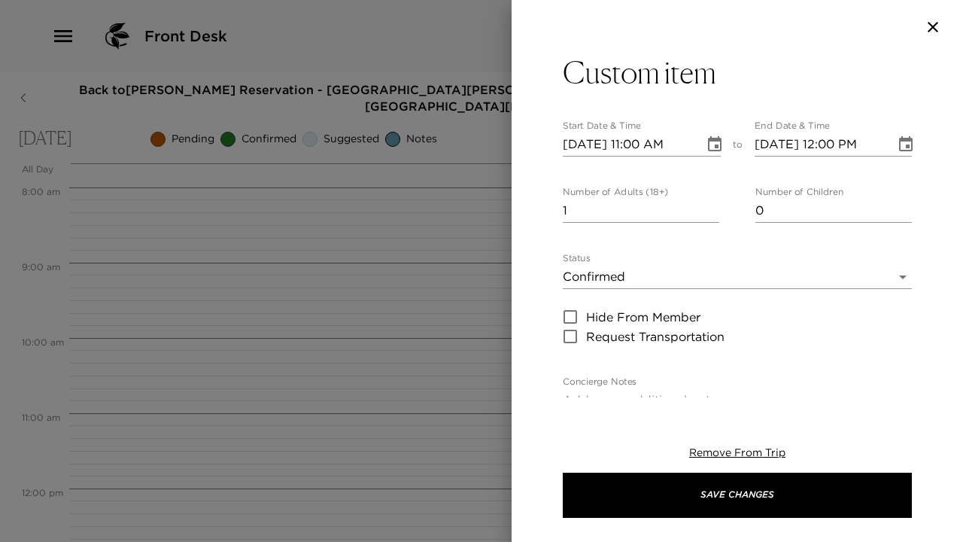
type input "2"
click at [715, 208] on input "2" at bounding box center [641, 211] width 156 height 24
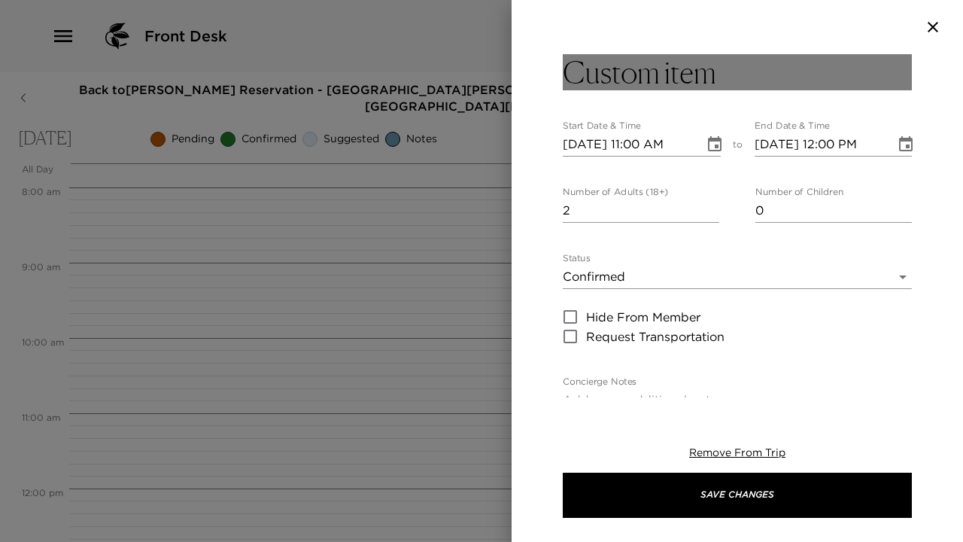
click at [654, 87] on h3 "Custom item" at bounding box center [639, 72] width 153 height 36
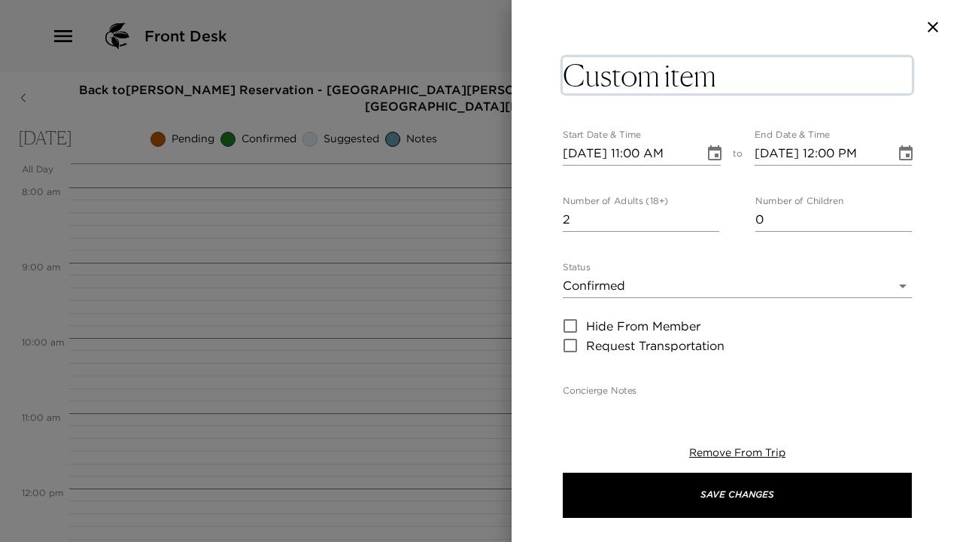
drag, startPoint x: 590, startPoint y: 77, endPoint x: 726, endPoint y: 84, distance: 135.5
click at [726, 84] on textarea "Custom item" at bounding box center [737, 75] width 349 height 36
type textarea "Change to other unit."
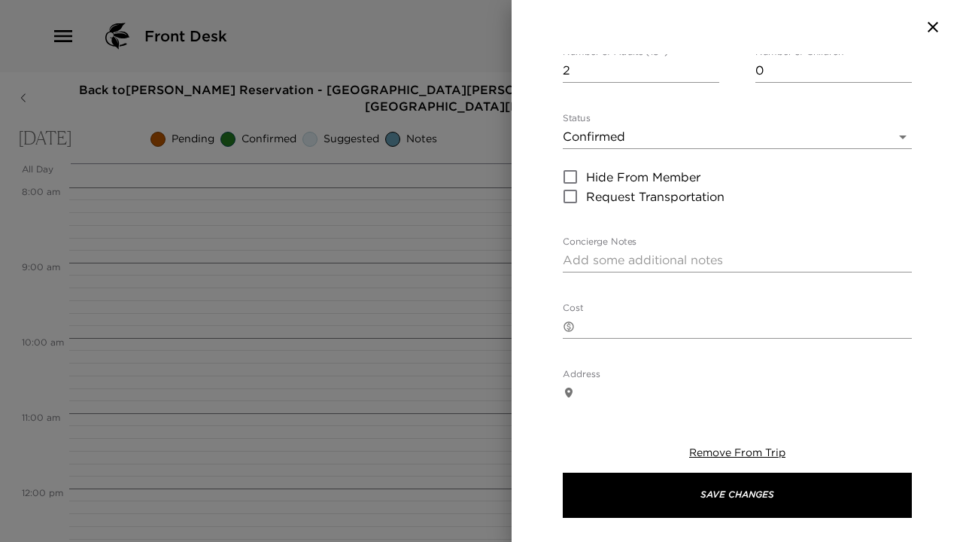
click at [648, 252] on textarea "Concierge Notes" at bounding box center [737, 259] width 349 height 17
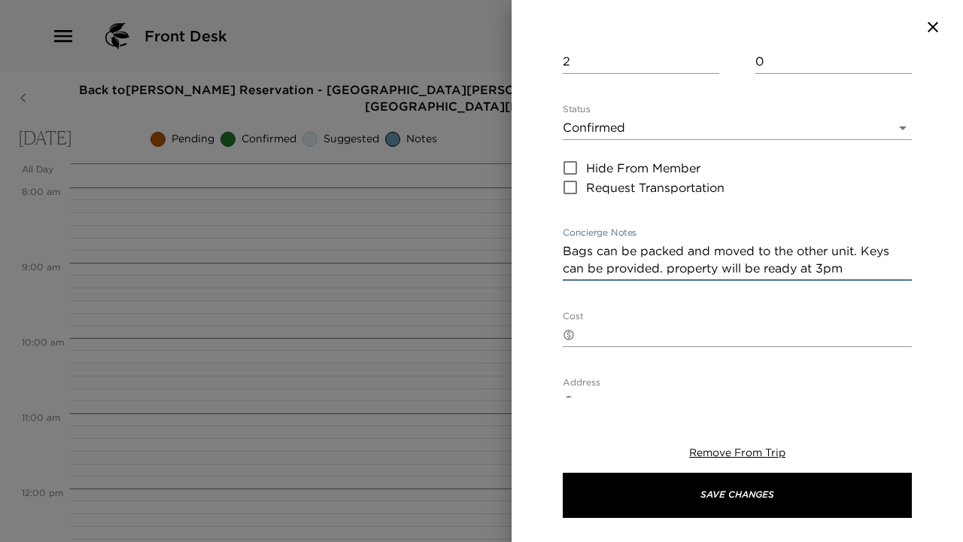
drag, startPoint x: 767, startPoint y: 260, endPoint x: 804, endPoint y: 259, distance: 36.9
click at [805, 259] on textarea "Bags can be packed and moved to the other unit. Keys can be provided. property …" at bounding box center [737, 259] width 349 height 35
click at [867, 264] on textarea "Bags can be packed and moved to the other unit. Keys can be provided. property …" at bounding box center [737, 259] width 349 height 35
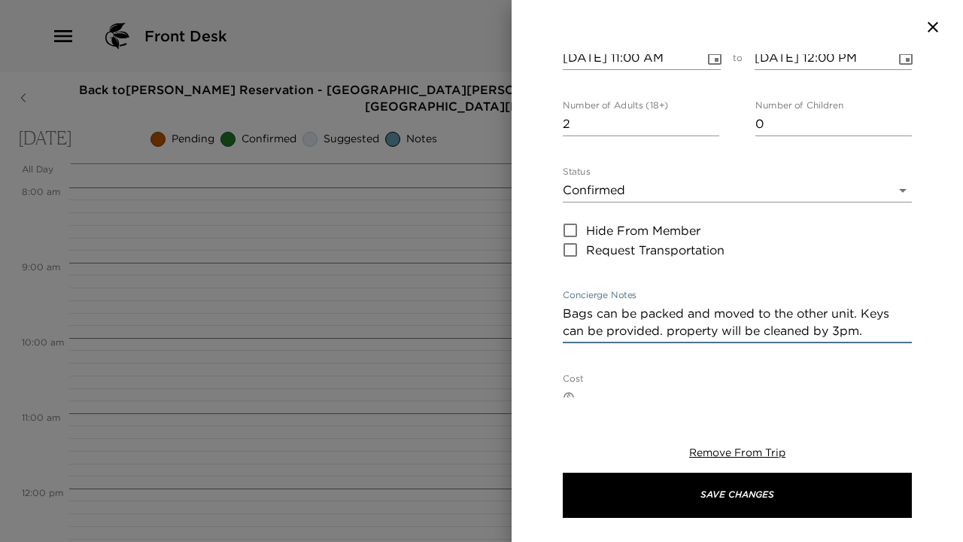
scroll to position [84, 0]
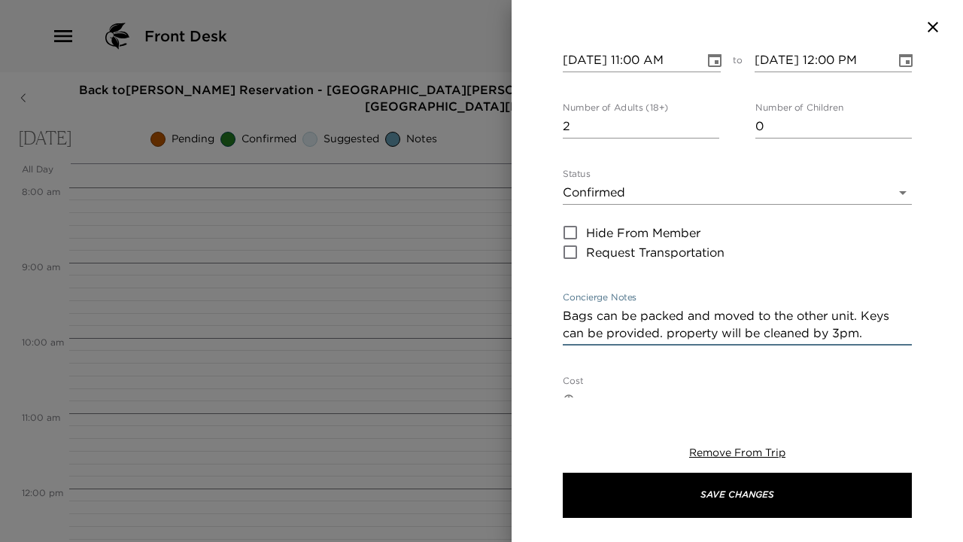
drag, startPoint x: 641, startPoint y: 314, endPoint x: 599, endPoint y: 313, distance: 42.1
click at [599, 313] on textarea "Bags can be packed and moved to the other unit. Keys can be provided. property …" at bounding box center [737, 324] width 349 height 35
click at [733, 314] on textarea "Bags should be packed and moved to the other unit. Keys can be provided. proper…" at bounding box center [737, 324] width 349 height 35
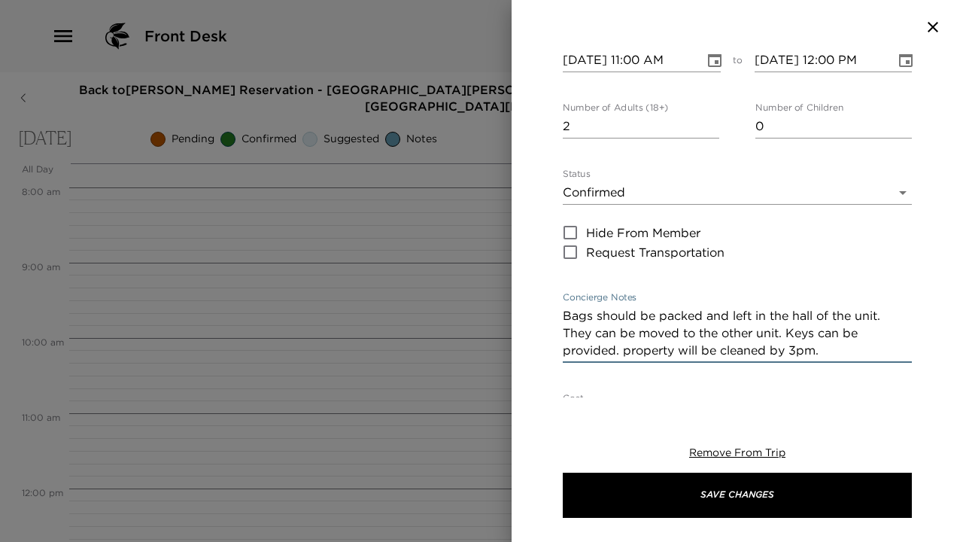
click at [569, 331] on textarea "Bags should be packed and left in the hall of the unit. They can be moved to th…" at bounding box center [737, 333] width 349 height 52
click at [635, 350] on textarea "Bags should be packed and left in the hall of the unit, so that they can be eas…" at bounding box center [737, 333] width 349 height 52
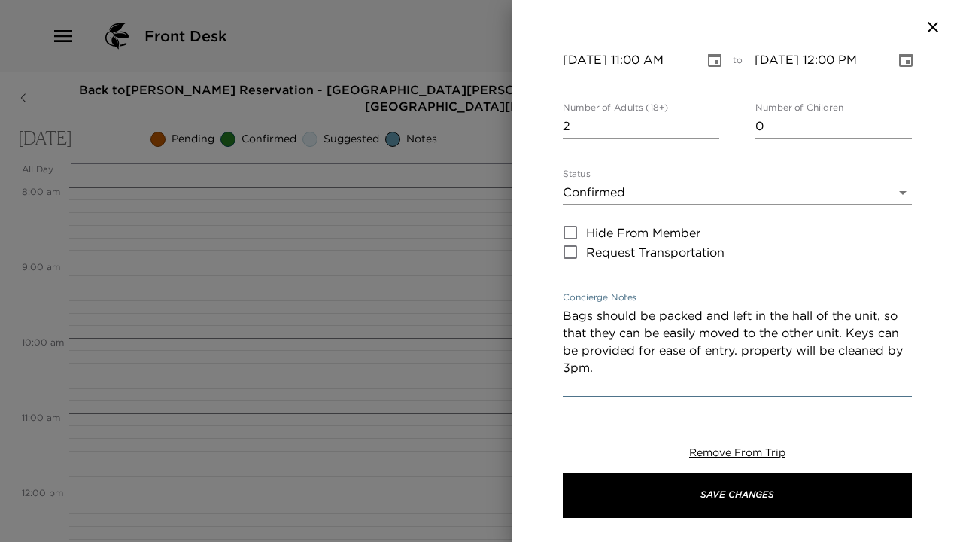
click at [753, 348] on textarea "Bags should be packed and left in the hall of the unit, so that they can be eas…" at bounding box center [737, 350] width 349 height 86
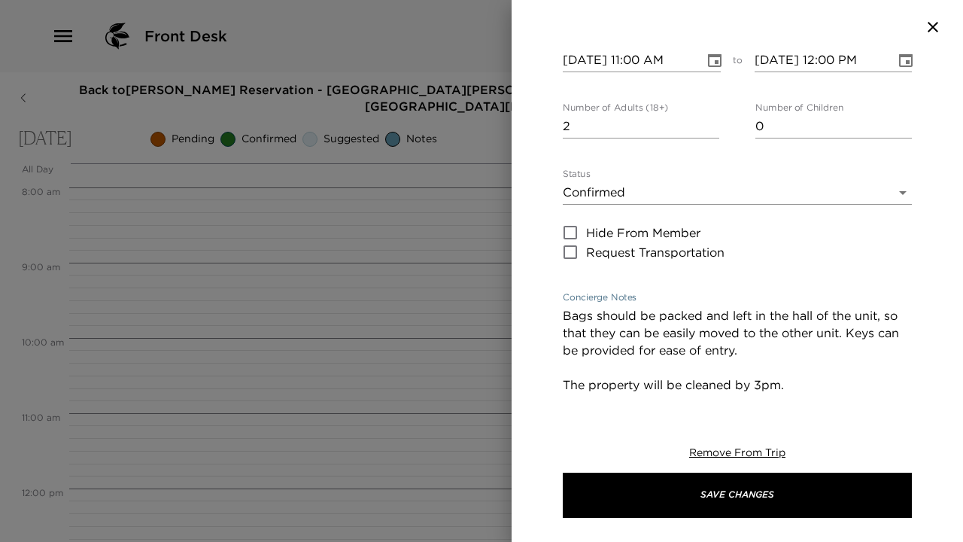
click at [689, 384] on textarea "Bags should be packed and left in the hall of the unit, so that they can be eas…" at bounding box center [737, 359] width 349 height 104
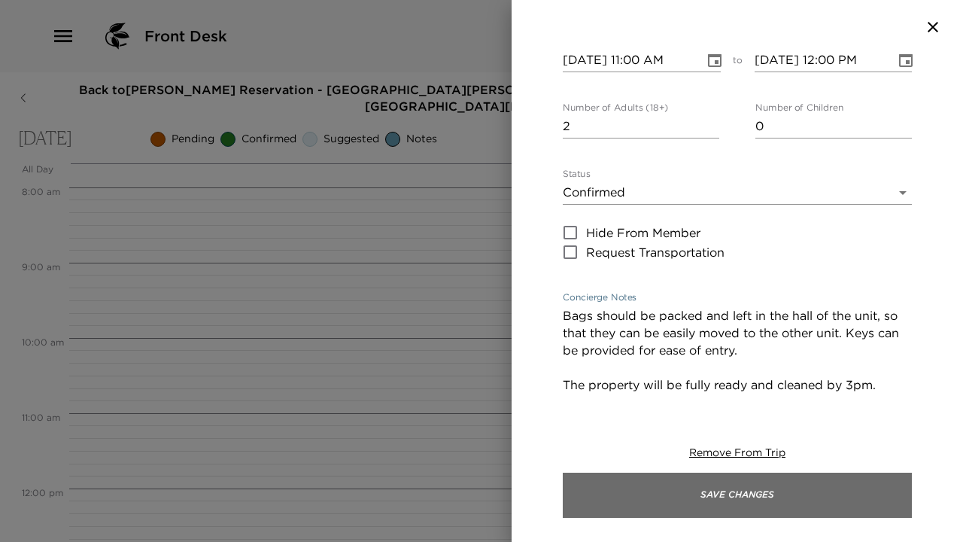
type textarea "Bags should be packed and left in the hall of the unit, so that they can be eas…"
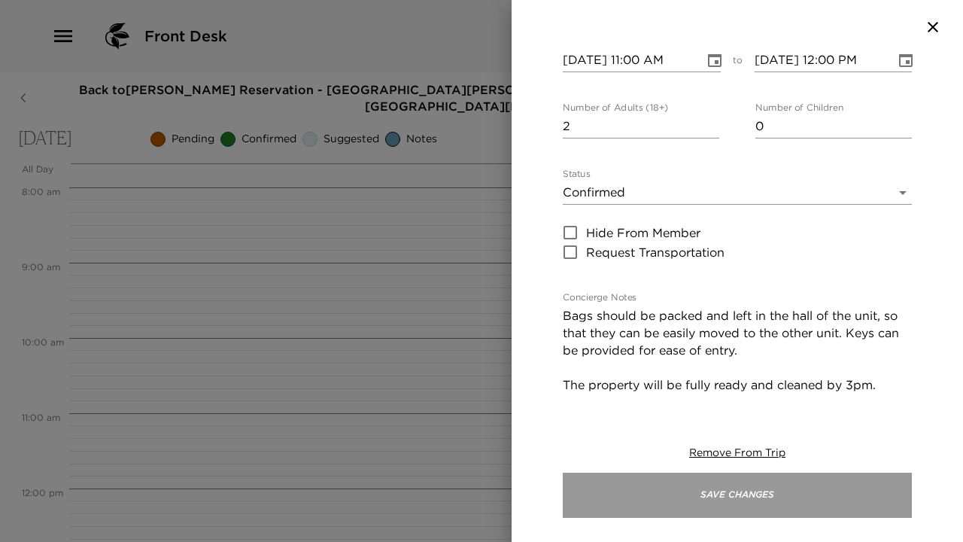
click at [717, 503] on button "Save Changes" at bounding box center [737, 494] width 349 height 45
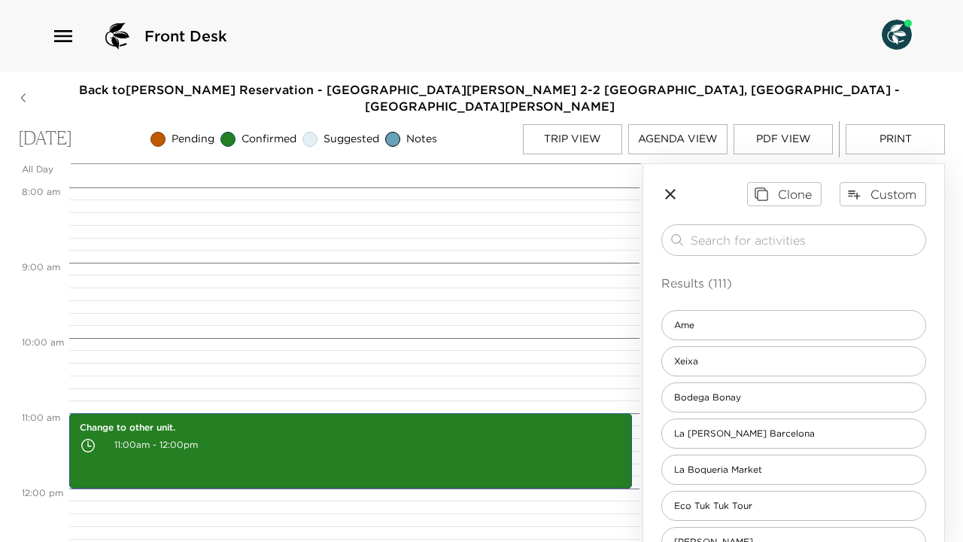
click at [29, 92] on icon "button" at bounding box center [23, 98] width 11 height 12
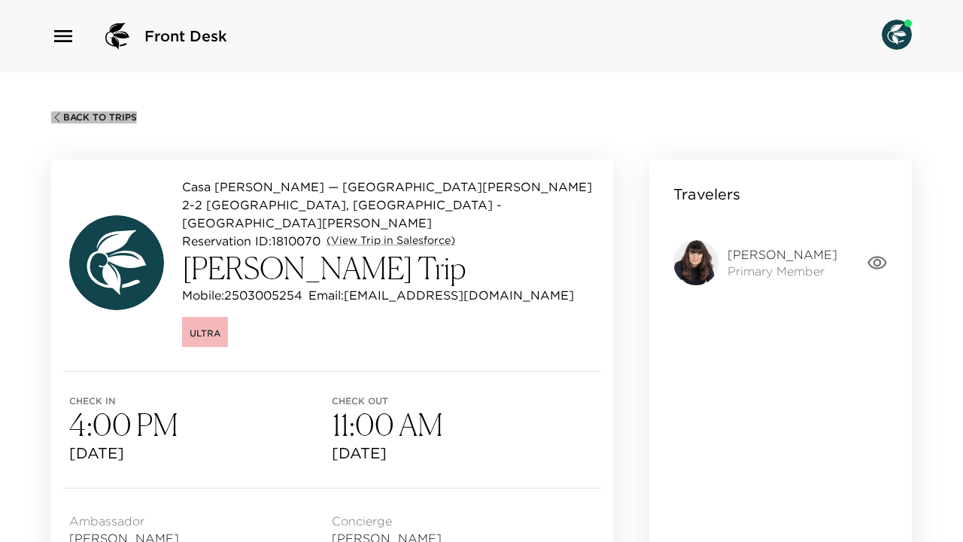
click at [65, 114] on span "Back To Trips" at bounding box center [100, 117] width 74 height 11
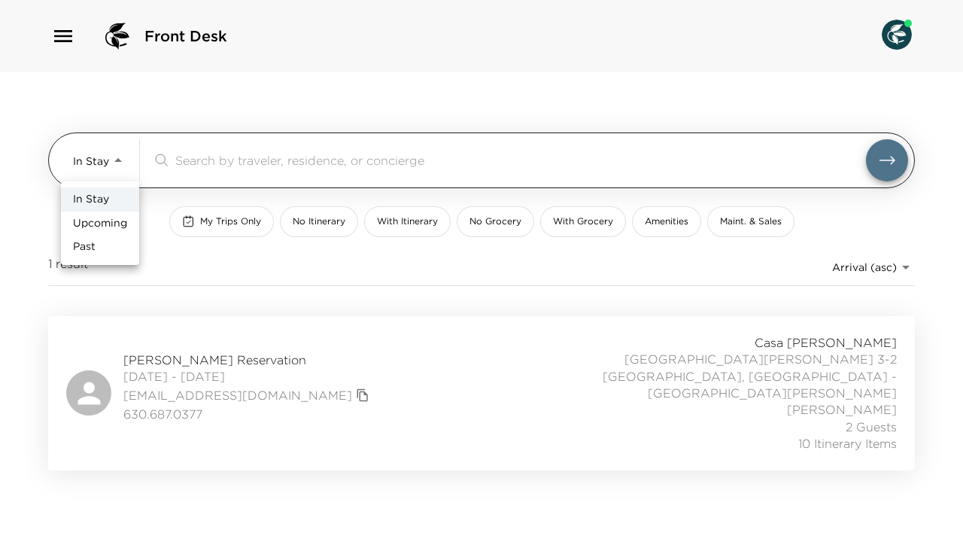
click at [120, 160] on body "Front Desk In Stay In-Stay ​ My Trips Only No Itinerary With Itinerary No Groce…" at bounding box center [481, 271] width 963 height 542
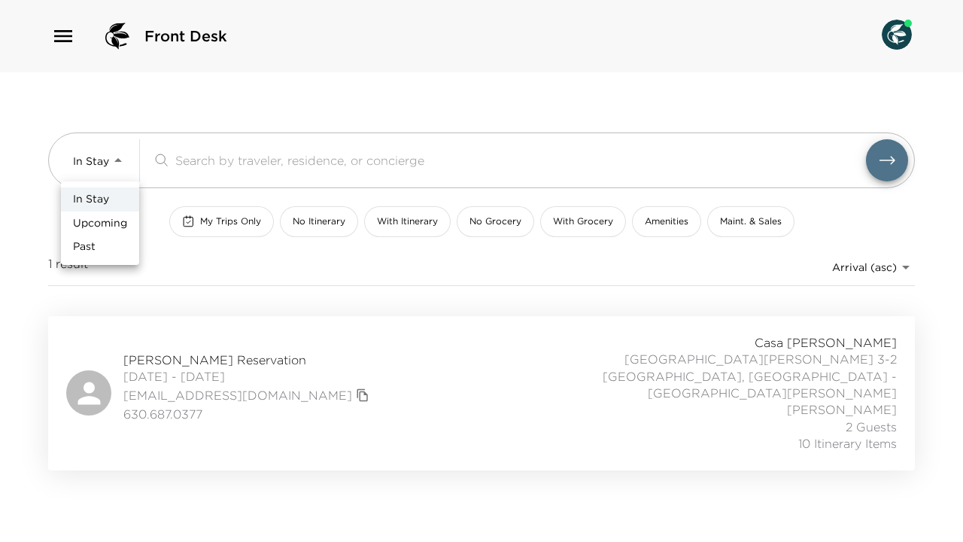
click at [108, 227] on span "Upcoming" at bounding box center [100, 223] width 54 height 15
type input "Upcoming"
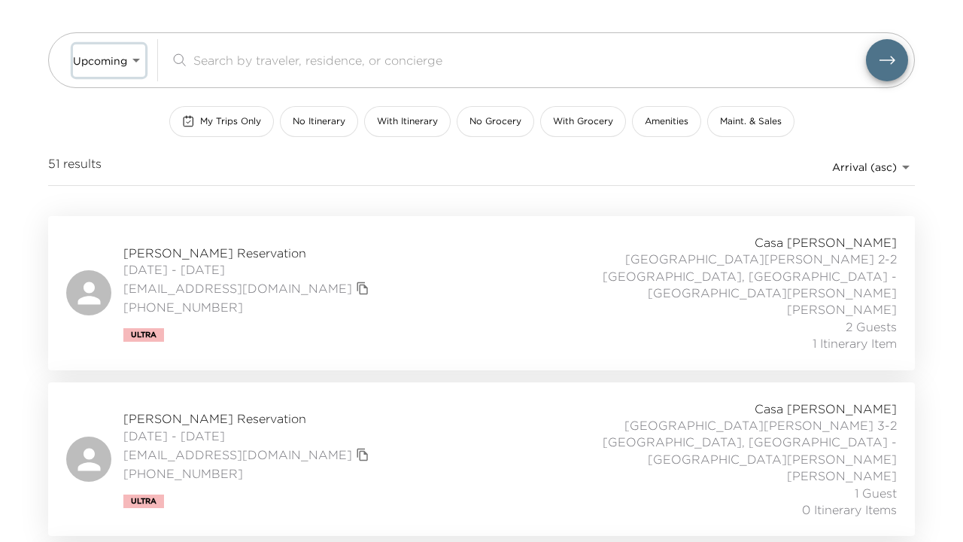
scroll to position [111, 0]
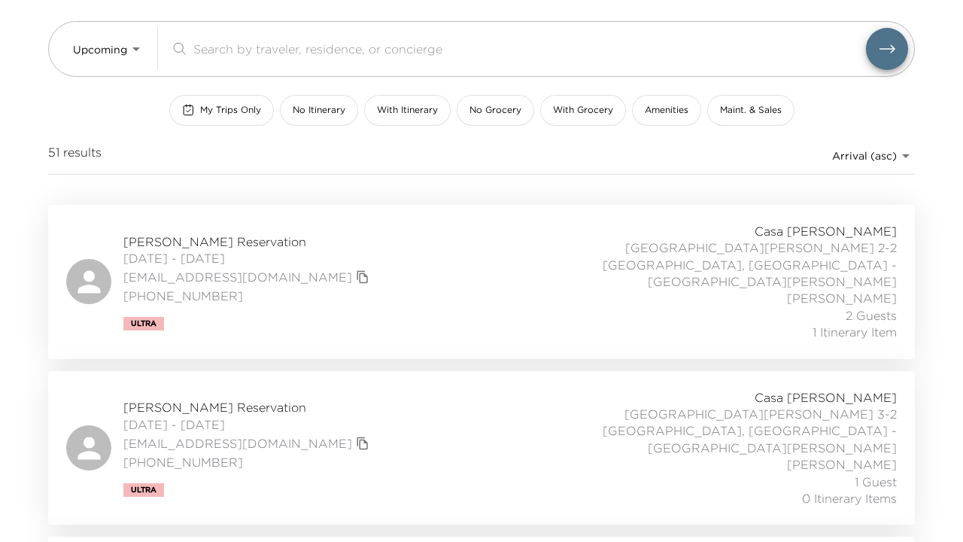
click at [194, 399] on span "Camille Saltman Reservation" at bounding box center [248, 407] width 250 height 17
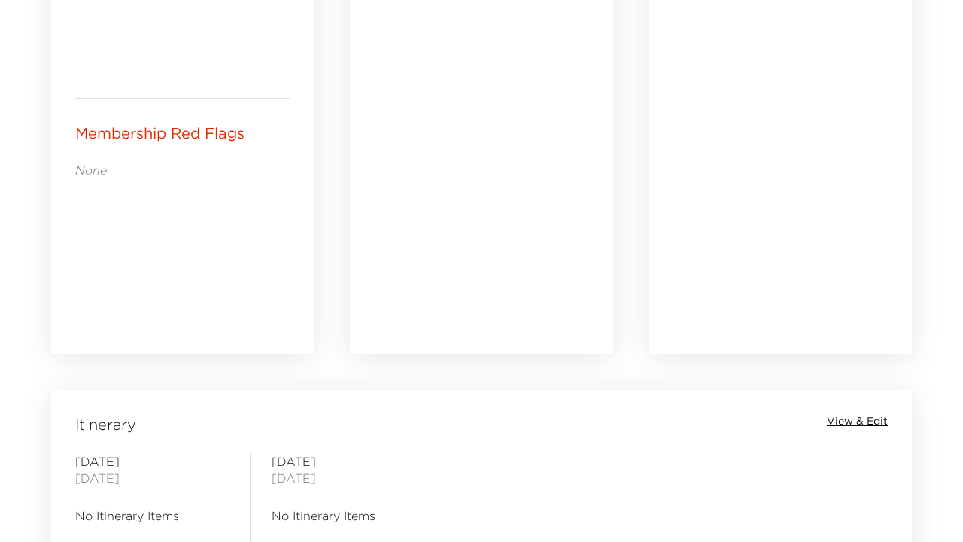
scroll to position [989, 0]
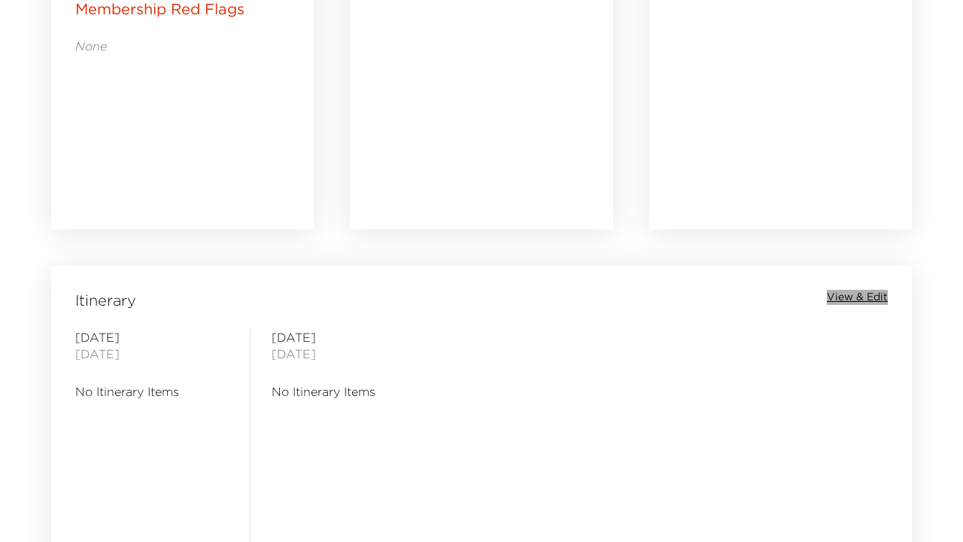
click at [864, 293] on span "View & Edit" at bounding box center [857, 297] width 61 height 15
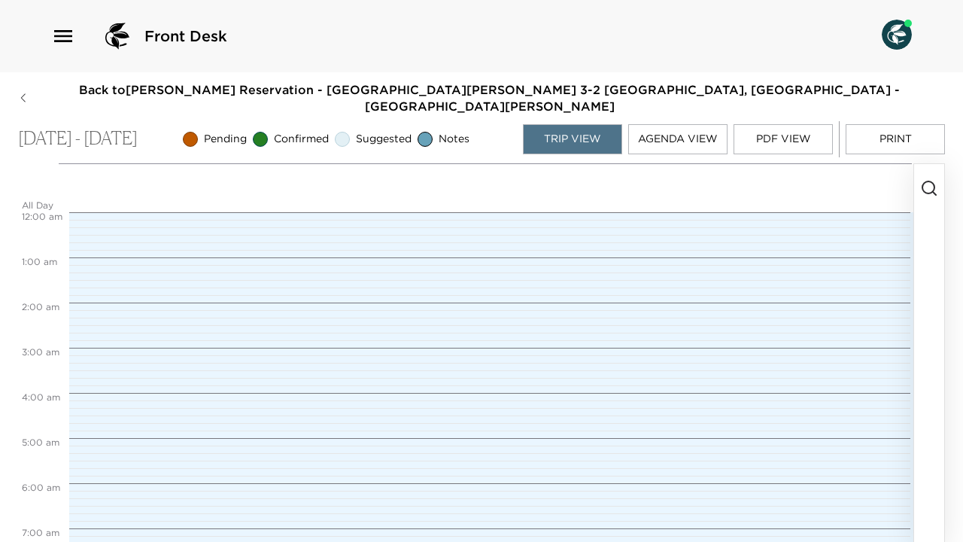
scroll to position [361, 0]
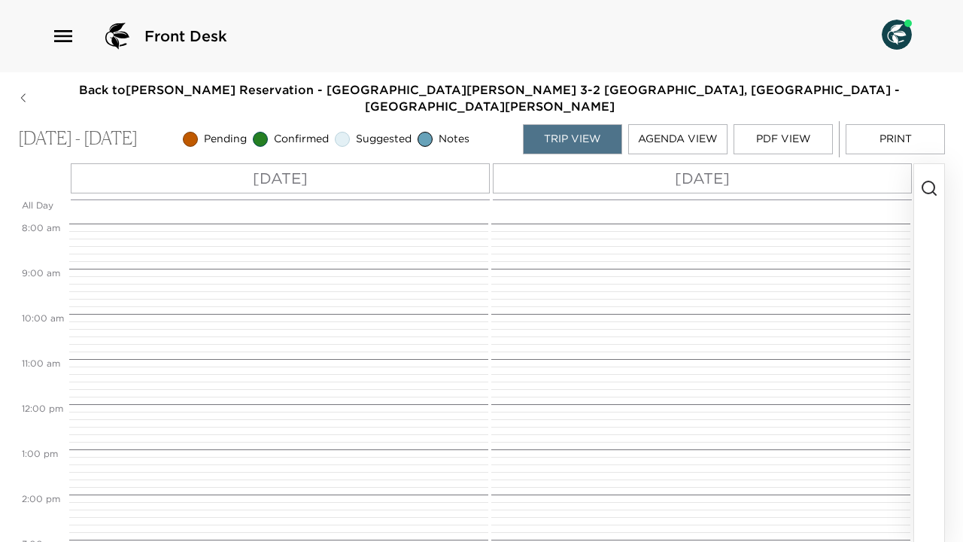
click at [293, 167] on p "[DATE]" at bounding box center [280, 178] width 55 height 23
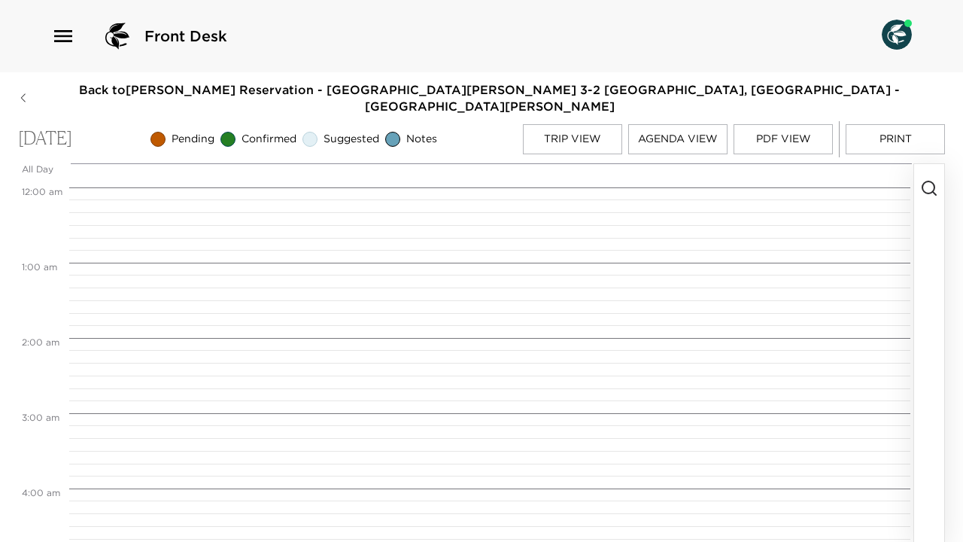
scroll to position [602, 0]
click at [936, 179] on icon "button" at bounding box center [929, 188] width 18 height 18
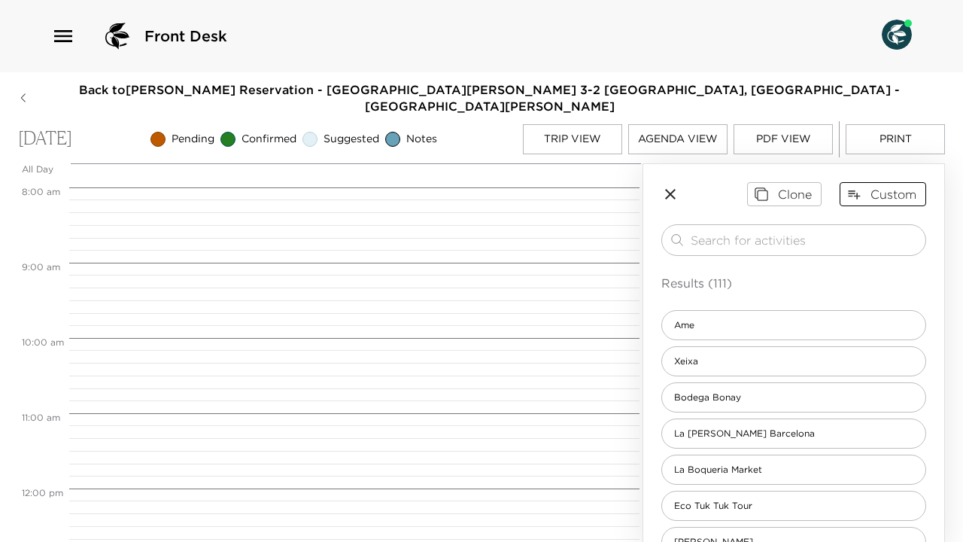
click at [882, 182] on button "Custom" at bounding box center [882, 194] width 86 height 24
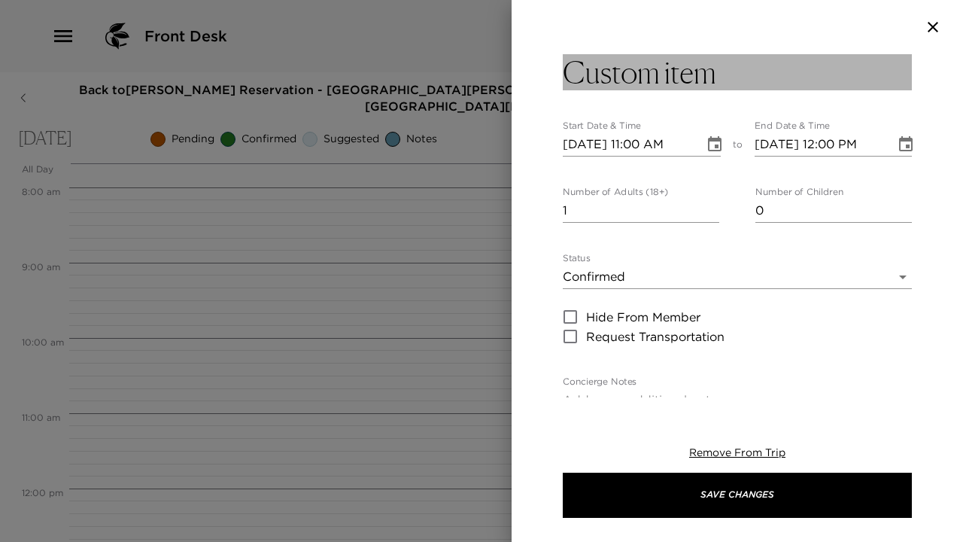
click at [693, 83] on h3 "Custom item" at bounding box center [639, 72] width 153 height 36
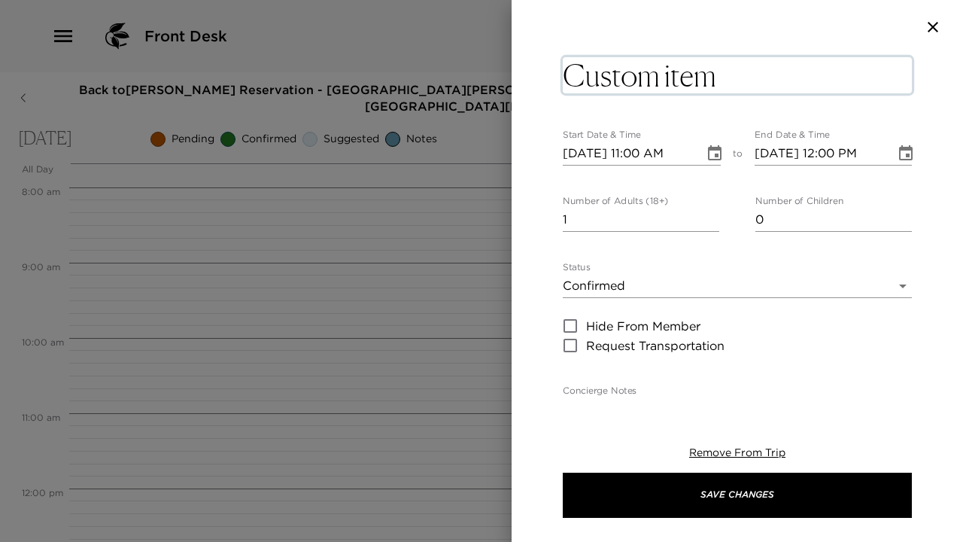
drag, startPoint x: 590, startPoint y: 79, endPoint x: 754, endPoint y: 80, distance: 163.2
click at [754, 80] on textarea "Custom item" at bounding box center [737, 75] width 349 height 36
type textarea "C"
type textarea "Move into different unit"
type input "2"
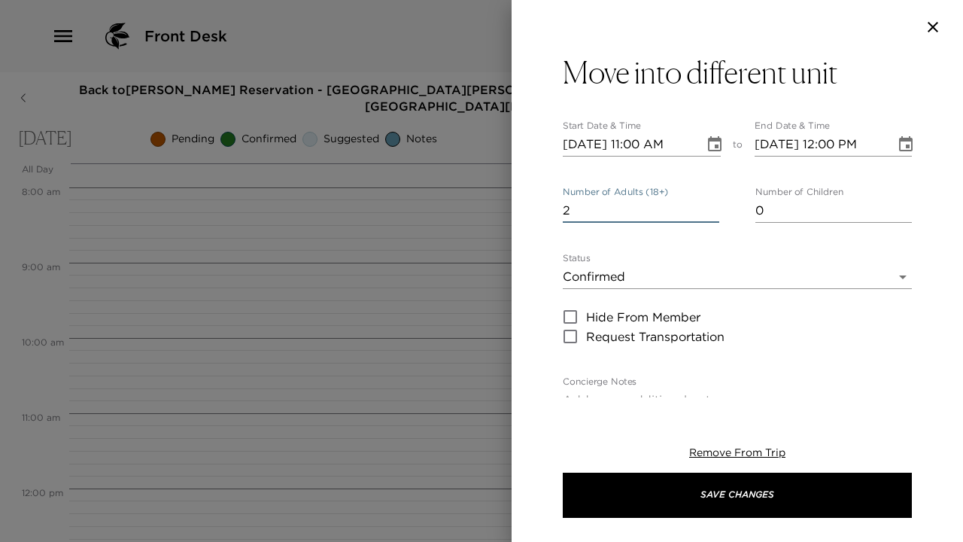
click at [712, 216] on input "2" at bounding box center [641, 211] width 156 height 24
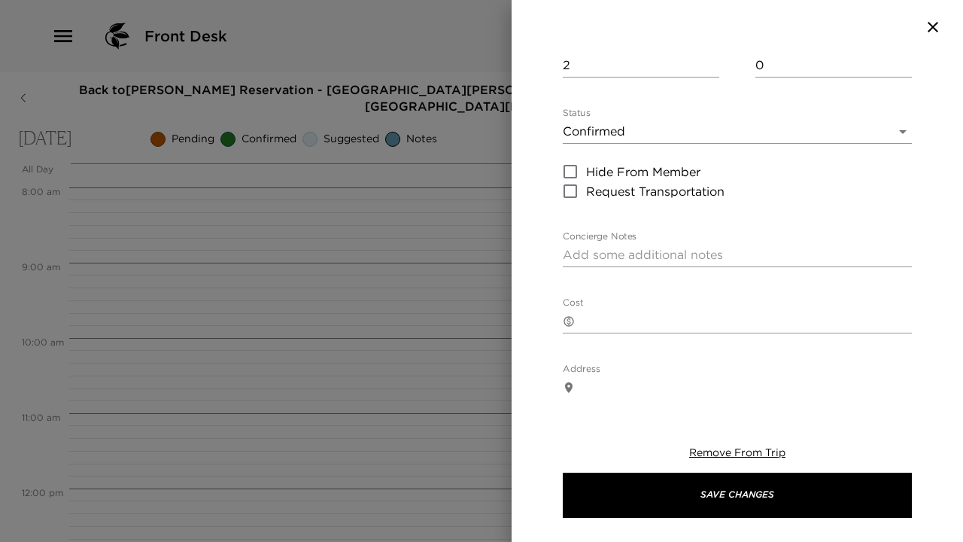
click at [669, 243] on div "x" at bounding box center [737, 255] width 349 height 24
type textarea "F"
type textarea "L"
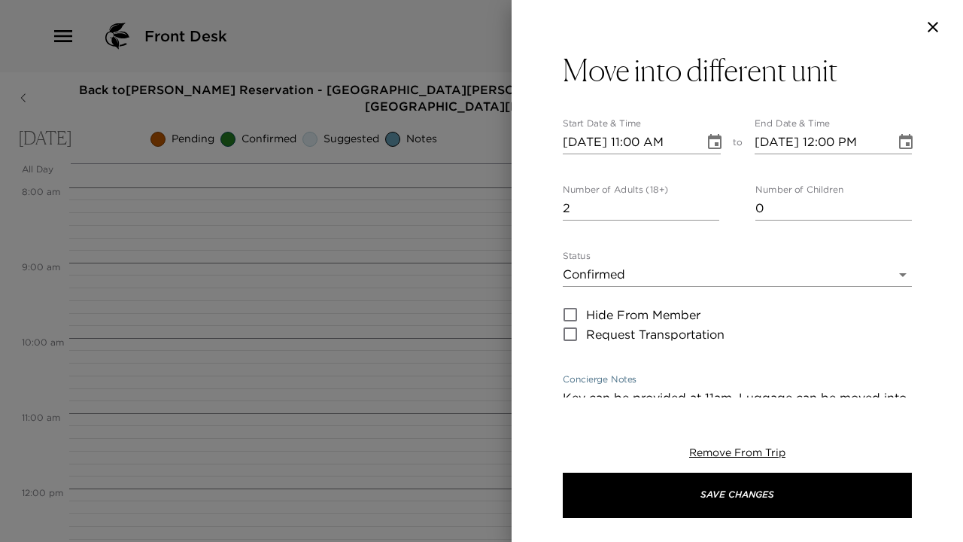
scroll to position [0, 0]
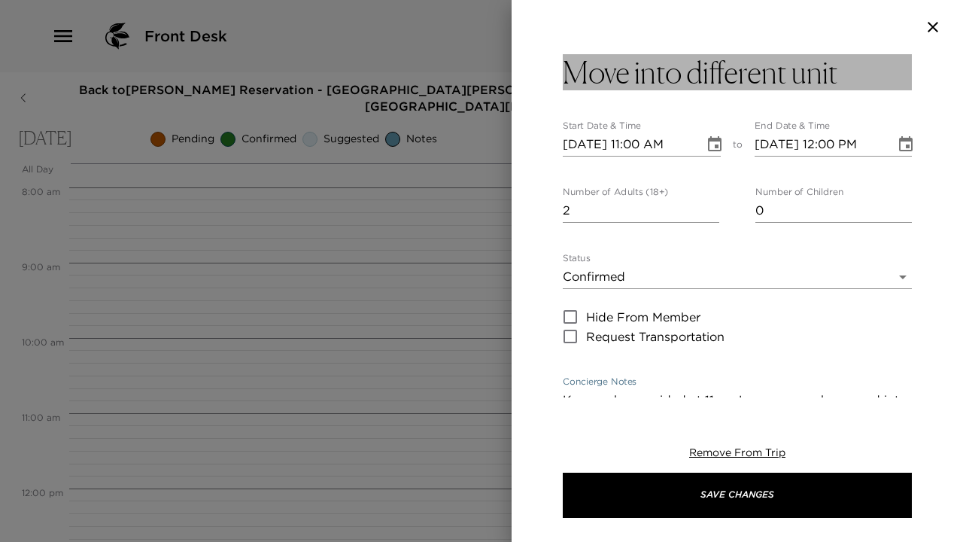
type textarea "Key can be provided at 11am. Luggage can be moved into the unit. Property will …"
click at [835, 71] on h3 "Move into different unit" at bounding box center [700, 72] width 275 height 36
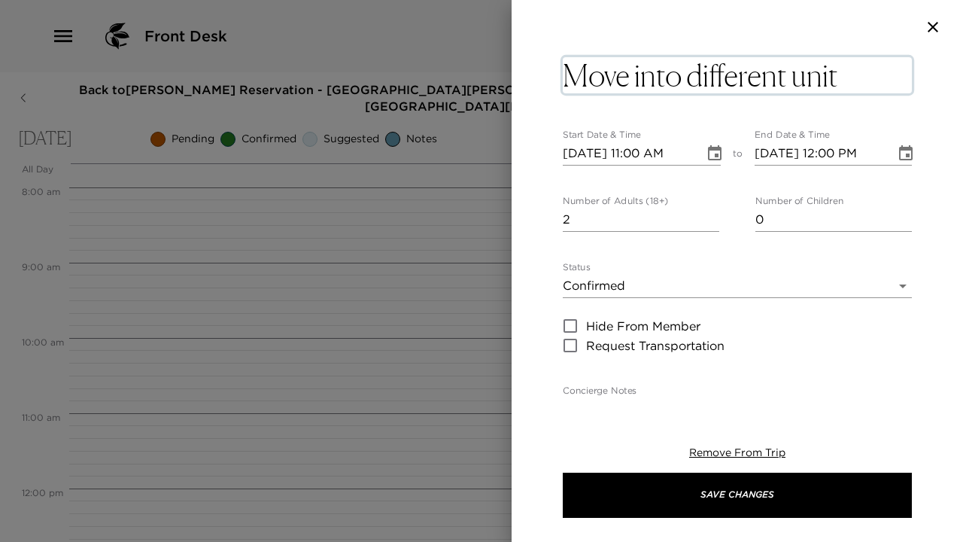
click at [843, 83] on textarea "Move into different unit" at bounding box center [737, 75] width 349 height 36
type textarea "Move into different unit."
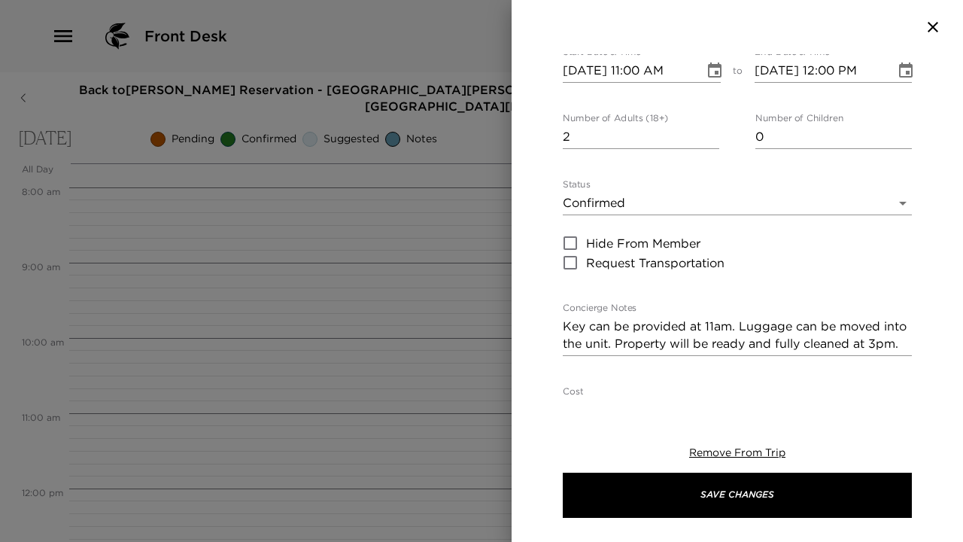
scroll to position [94, 0]
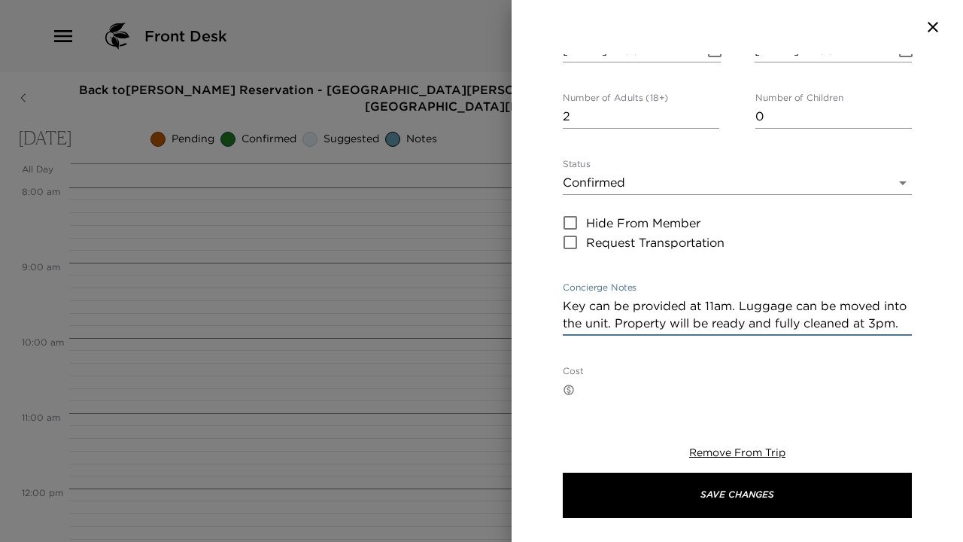
click at [908, 336] on div "Move into different unit. Start Date & Time [DATE] 11:00 AM to End Date & Time …" at bounding box center [737, 412] width 349 height 905
click at [565, 304] on textarea "Key can be provided at 11am. Luggage can be moved into the unit. Property will …" at bounding box center [737, 314] width 349 height 35
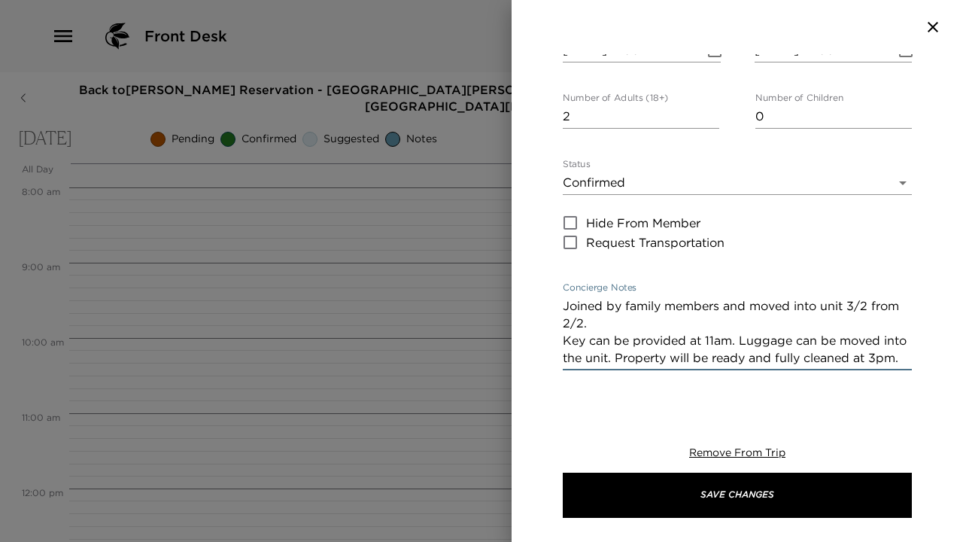
click at [582, 344] on textarea "Joined by family members and moved into unit 3/2 from 2/2. Key can be provided …" at bounding box center [737, 331] width 349 height 69
click at [746, 339] on textarea "Joined by family members and moved into unit 3/2 from 2/2. Keys can be provided…" at bounding box center [737, 331] width 349 height 69
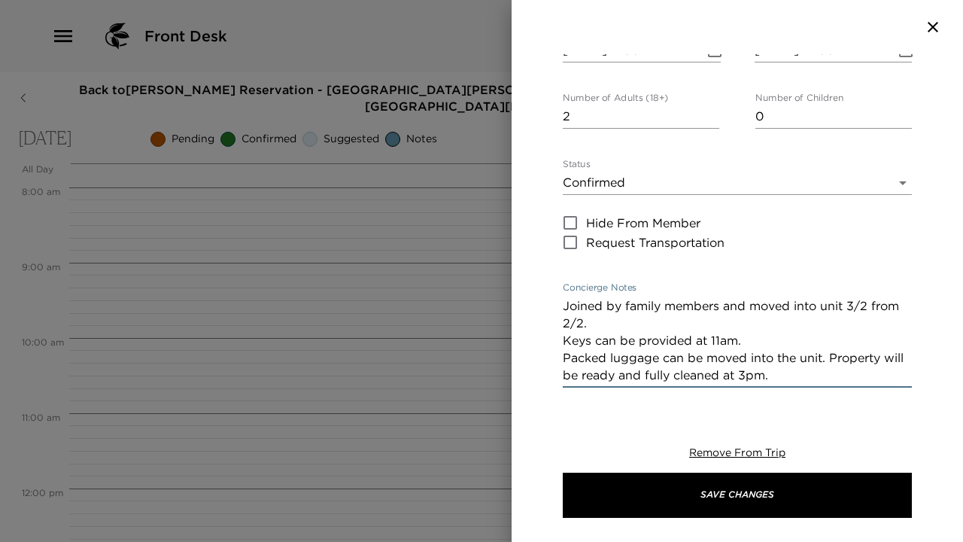
click at [735, 372] on textarea "Joined by family members and moved into unit 3/2 from 2/2. Keys can be provided…" at bounding box center [737, 340] width 349 height 86
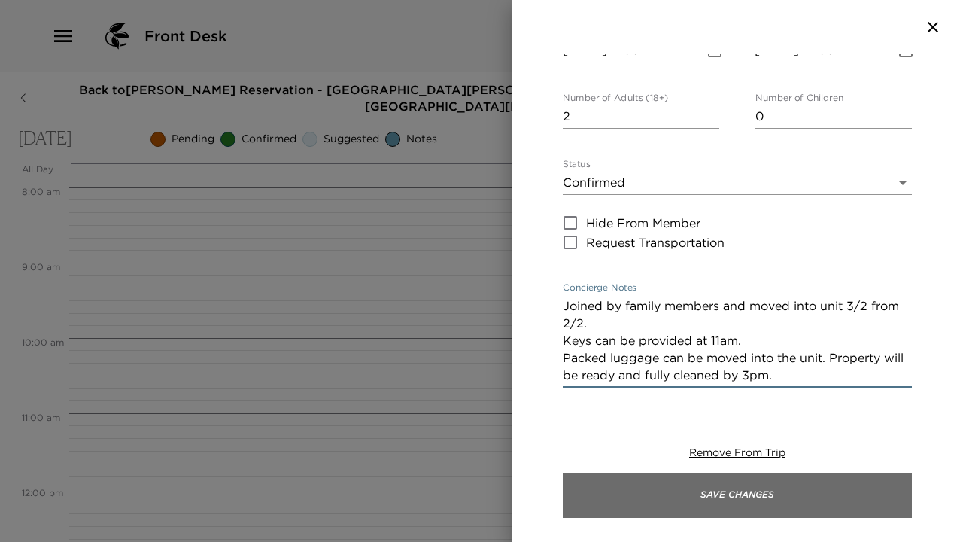
type textarea "Joined by family members and moved into unit 3/2 from 2/2. Keys can be provided…"
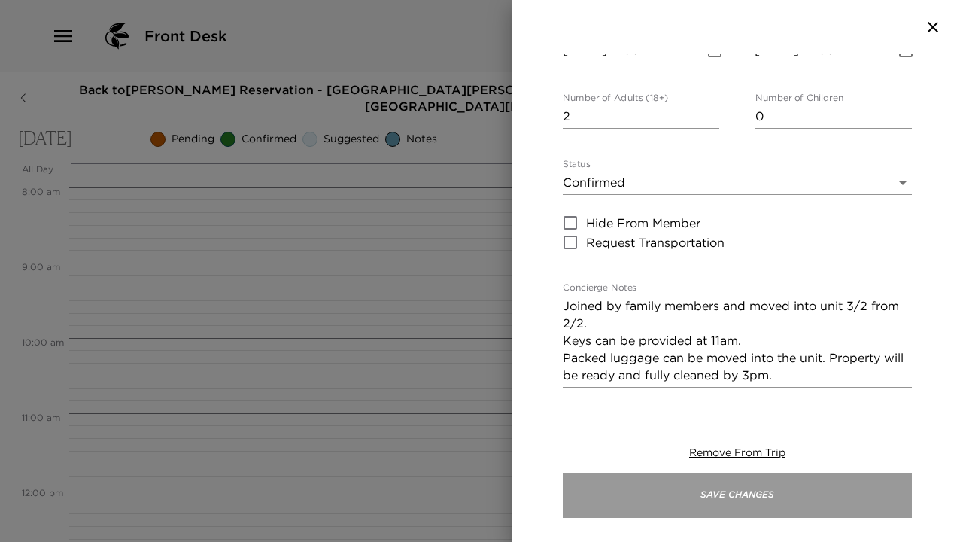
click at [724, 479] on button "Save Changes" at bounding box center [737, 494] width 349 height 45
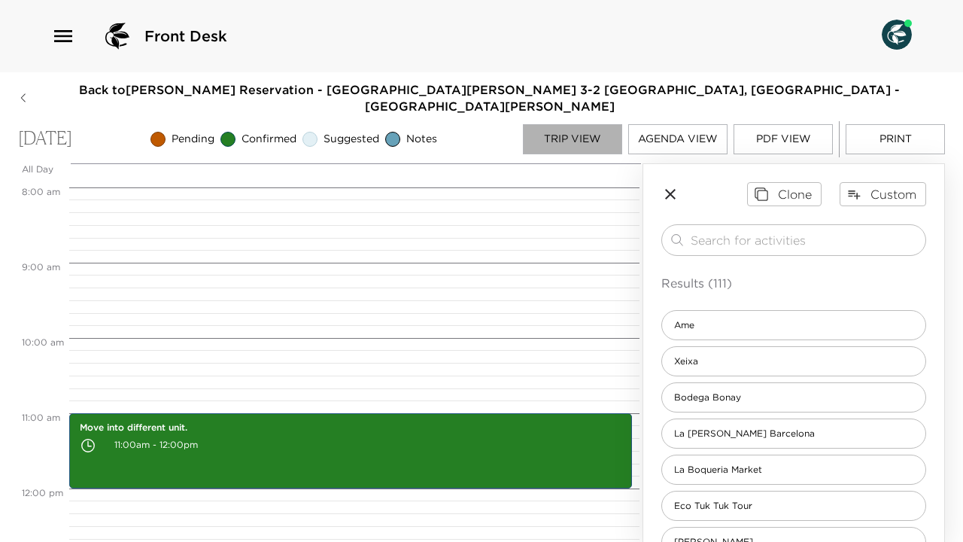
click at [603, 124] on button "Trip View" at bounding box center [572, 139] width 99 height 30
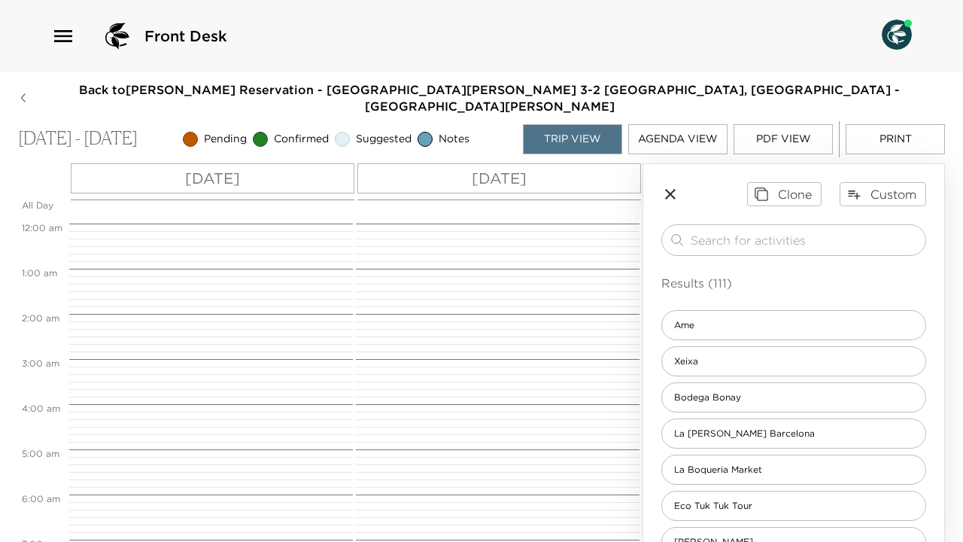
scroll to position [496, 0]
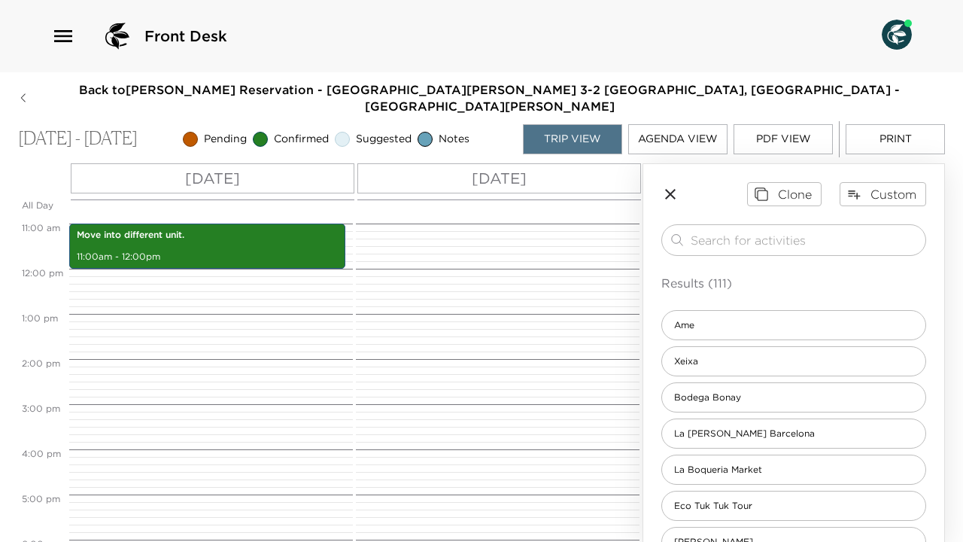
click at [557, 164] on div "[DATE]" at bounding box center [499, 178] width 284 height 30
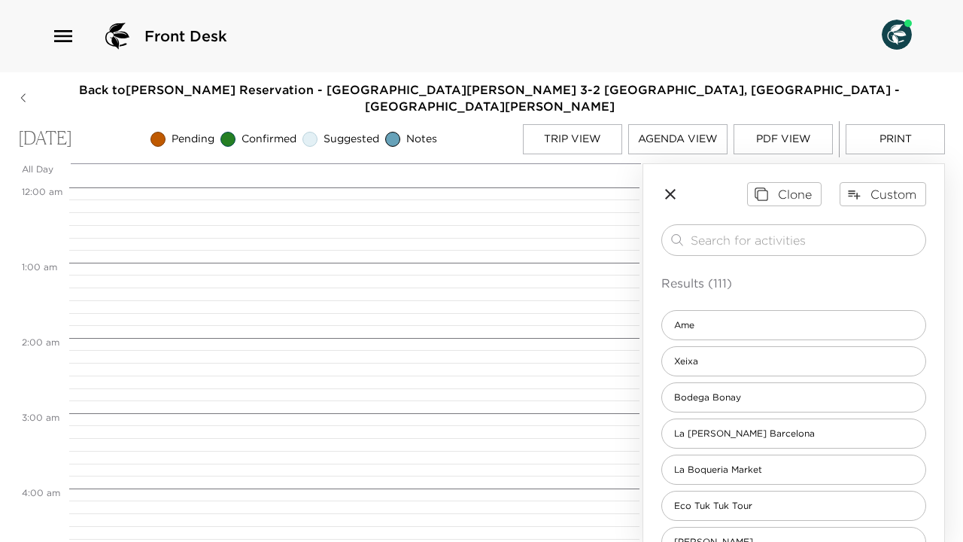
click at [556, 164] on div at bounding box center [355, 175] width 573 height 24
click at [867, 191] on button "Custom" at bounding box center [882, 194] width 86 height 24
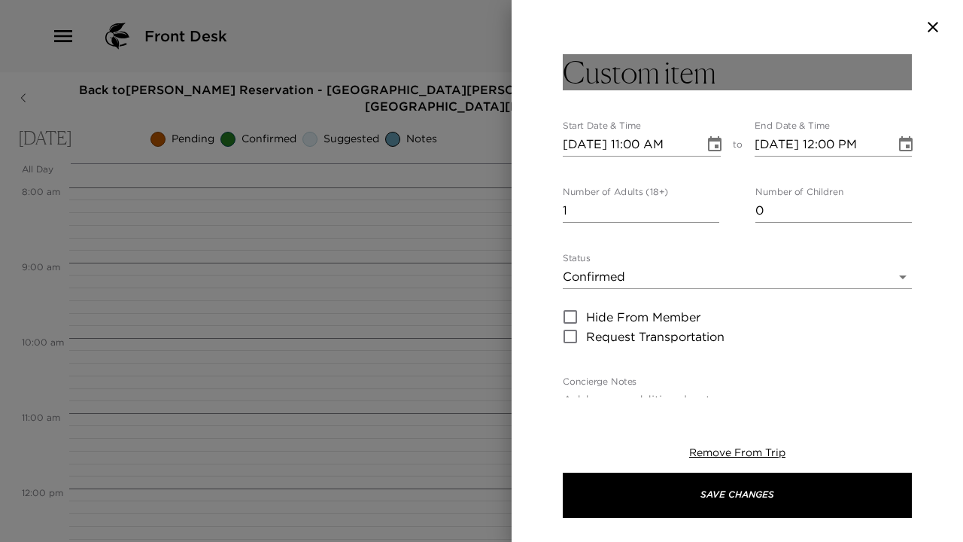
click at [658, 61] on h3 "Custom item" at bounding box center [639, 72] width 153 height 36
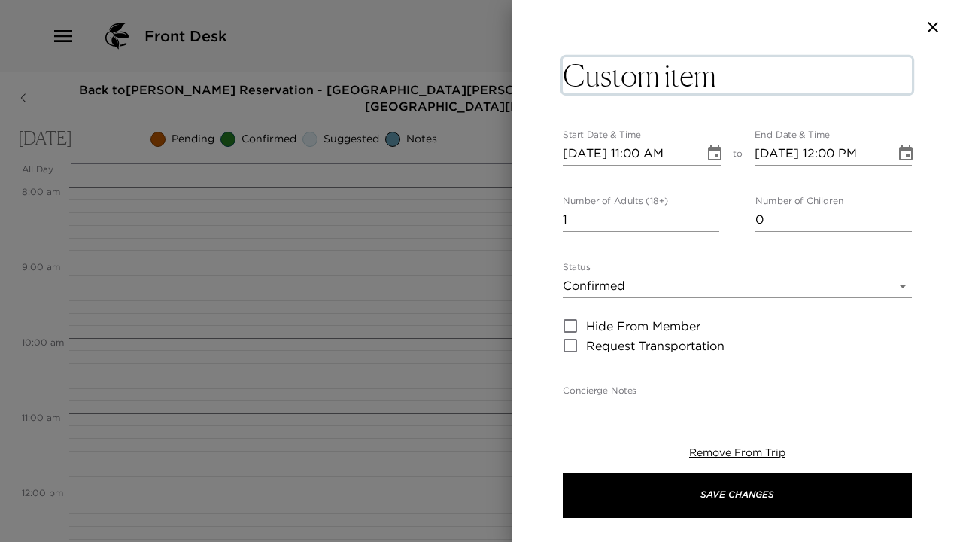
drag, startPoint x: 590, startPoint y: 79, endPoint x: 727, endPoint y: 83, distance: 137.0
click at [727, 83] on textarea "Custom item" at bounding box center [737, 75] width 349 height 36
type textarea "Check out"
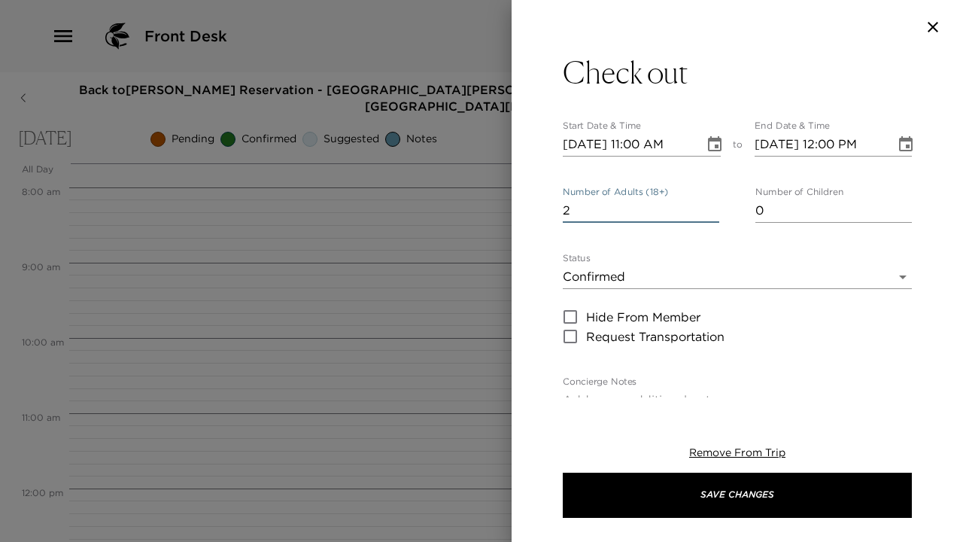
click at [714, 211] on input "2" at bounding box center [641, 211] width 156 height 24
click at [714, 211] on input "3" at bounding box center [641, 211] width 156 height 24
click at [714, 211] on input "4" at bounding box center [641, 211] width 156 height 24
click at [714, 211] on input "5" at bounding box center [641, 211] width 156 height 24
type input "6"
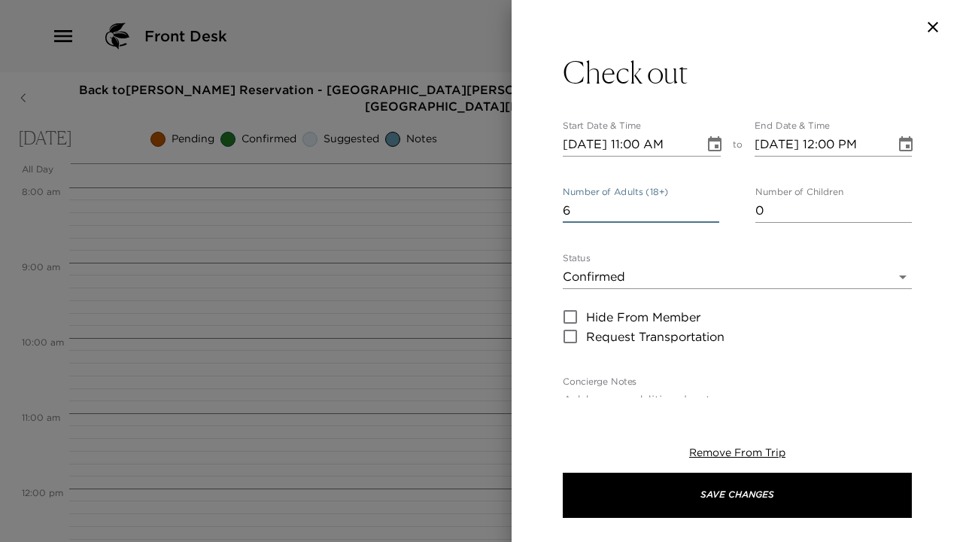
click at [714, 208] on input "6" at bounding box center [641, 211] width 156 height 24
click at [645, 374] on div "Check out Start Date & Time [DATE] 11:00 AM to End Date & Time [DATE] 12:00 PM …" at bounding box center [737, 497] width 349 height 887
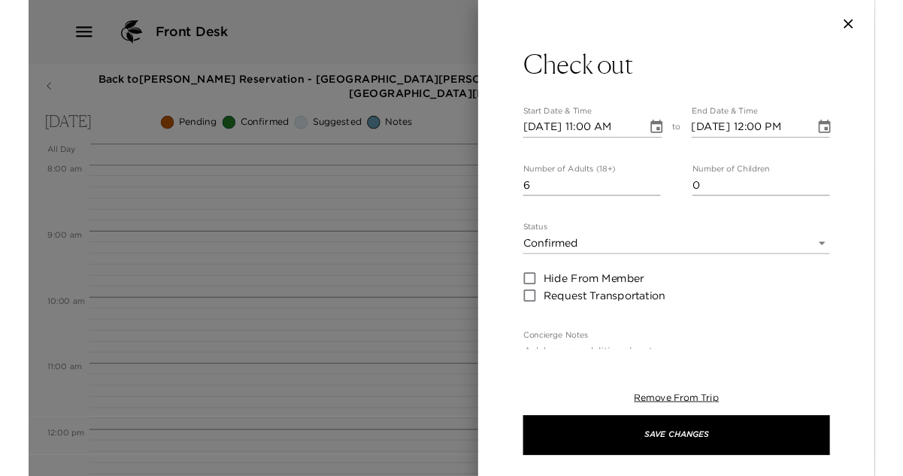
scroll to position [68, 0]
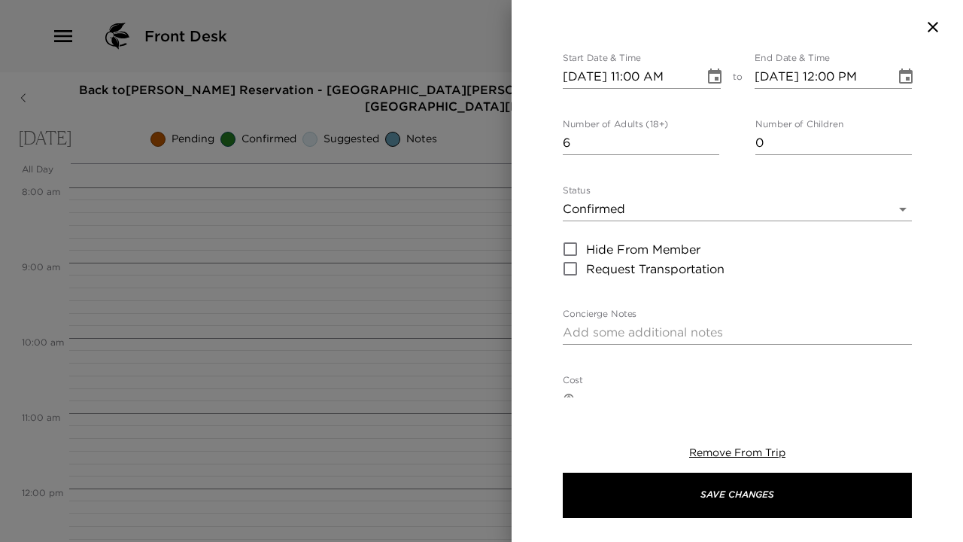
click at [631, 335] on textarea "Concierge Notes" at bounding box center [737, 331] width 349 height 17
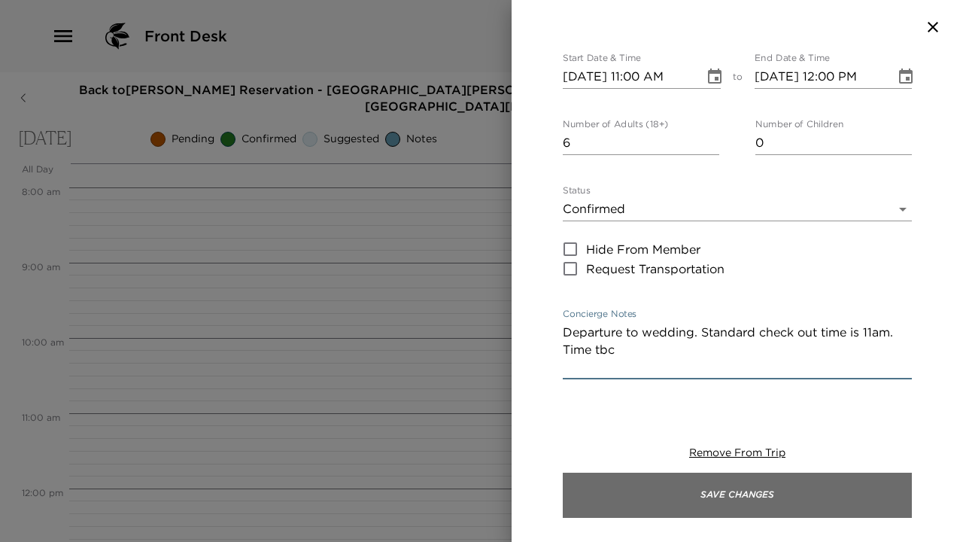
type textarea "Departure to wedding. Standard check out time is 11am. Time tbc"
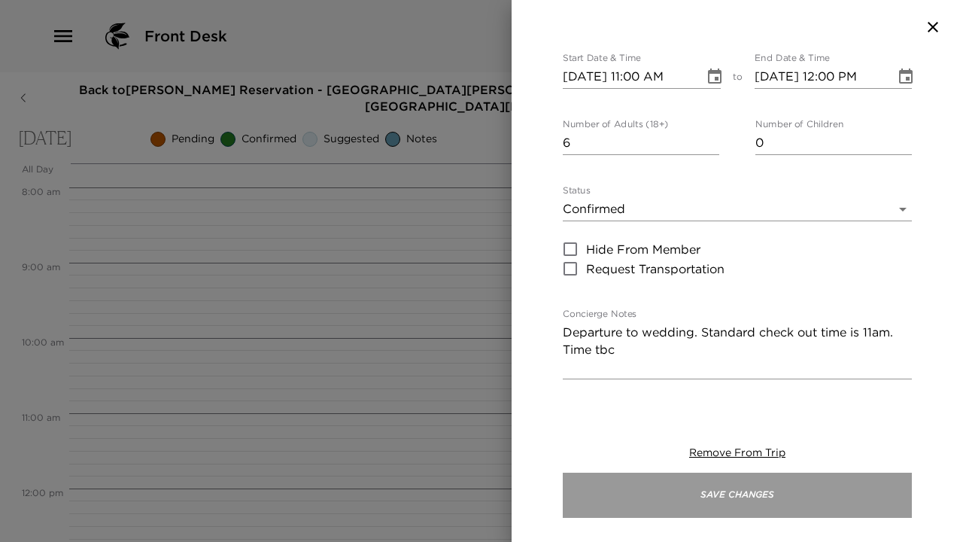
click at [695, 478] on button "Save Changes" at bounding box center [737, 494] width 349 height 45
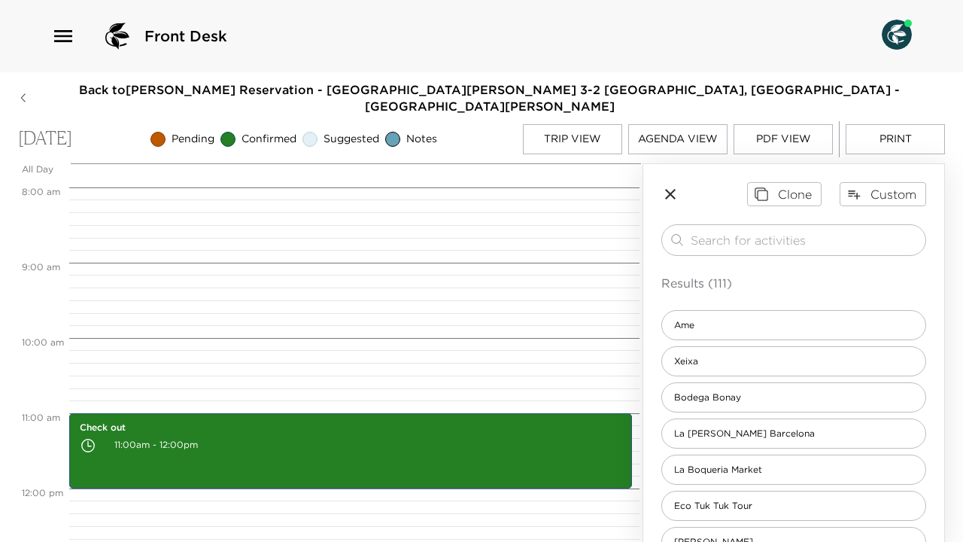
click at [673, 185] on icon "button" at bounding box center [670, 194] width 18 height 18
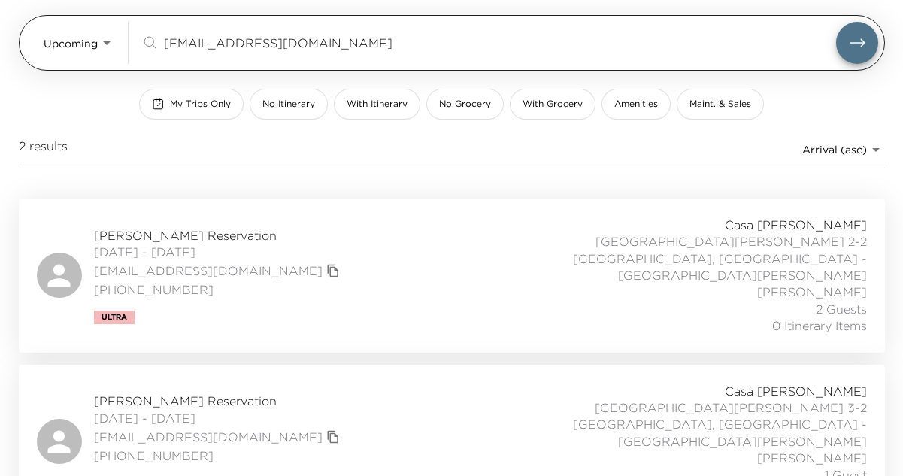
scroll to position [116, 0]
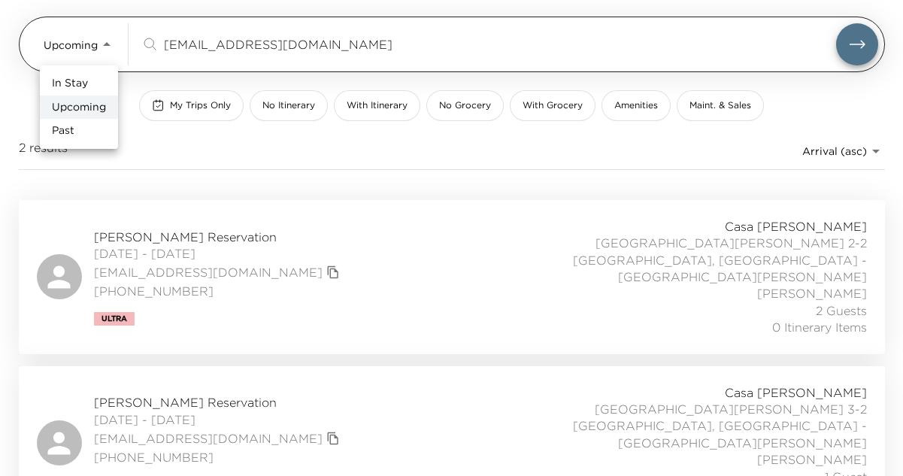
click at [107, 42] on body "Front Desk Upcoming Upcoming [EMAIL_ADDRESS][DOMAIN_NAME] ​ My Trips Only No It…" at bounding box center [451, 122] width 903 height 476
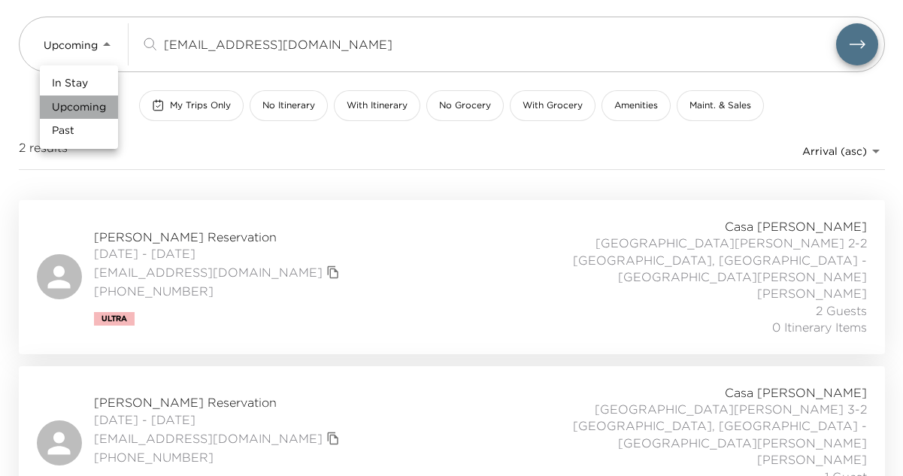
click at [94, 101] on span "Upcoming" at bounding box center [79, 107] width 54 height 15
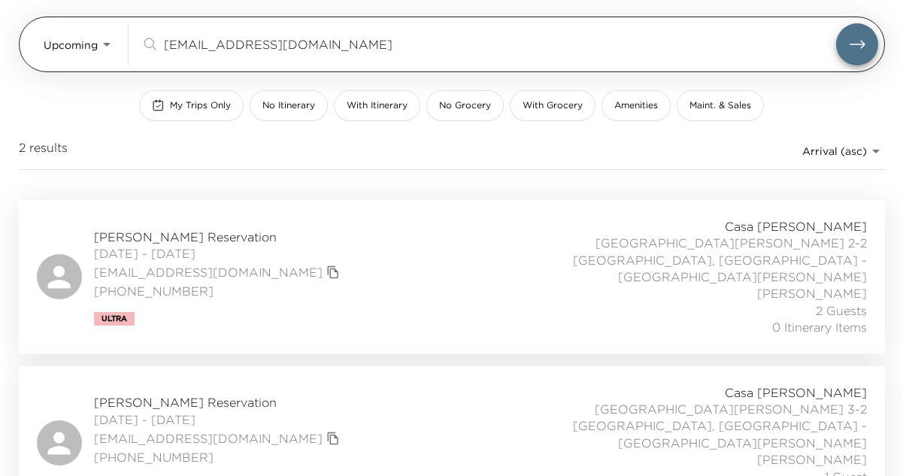
drag, startPoint x: 331, startPoint y: 34, endPoint x: 331, endPoint y: 45, distance: 11.3
click at [331, 45] on div "[EMAIL_ADDRESS][DOMAIN_NAME] ​" at bounding box center [510, 44] width 738 height 42
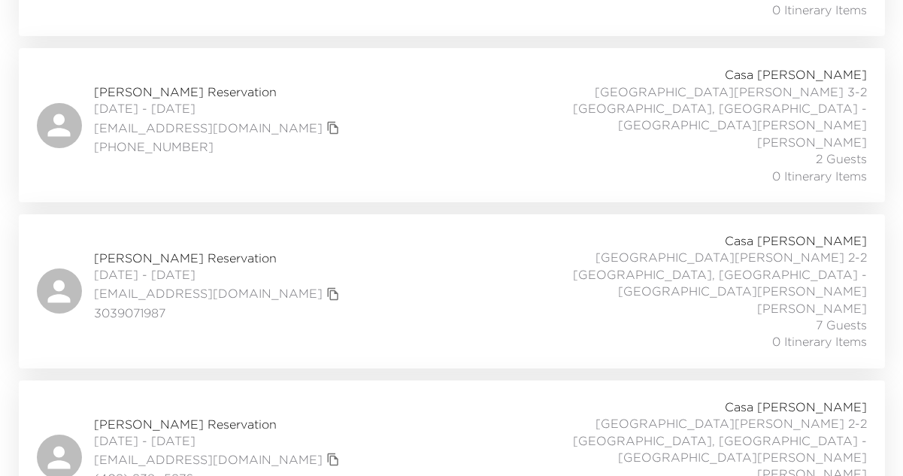
scroll to position [1060, 0]
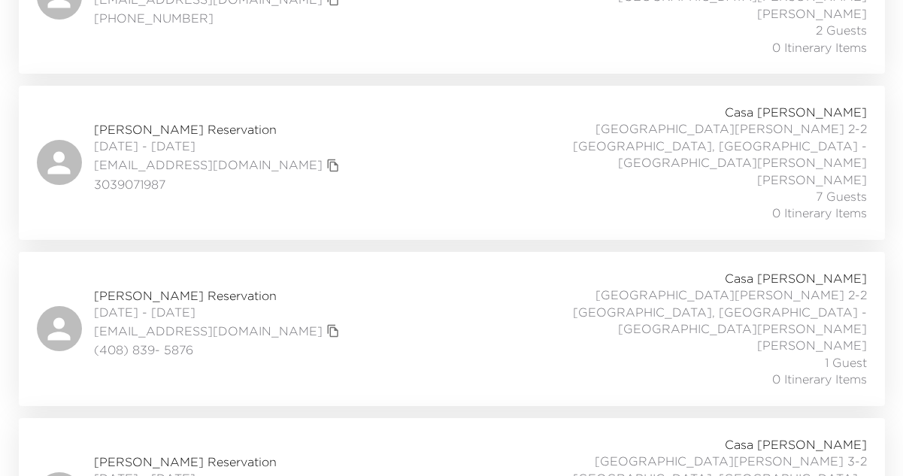
click at [199, 454] on span "John Doppelheuer Reservation" at bounding box center [219, 462] width 250 height 17
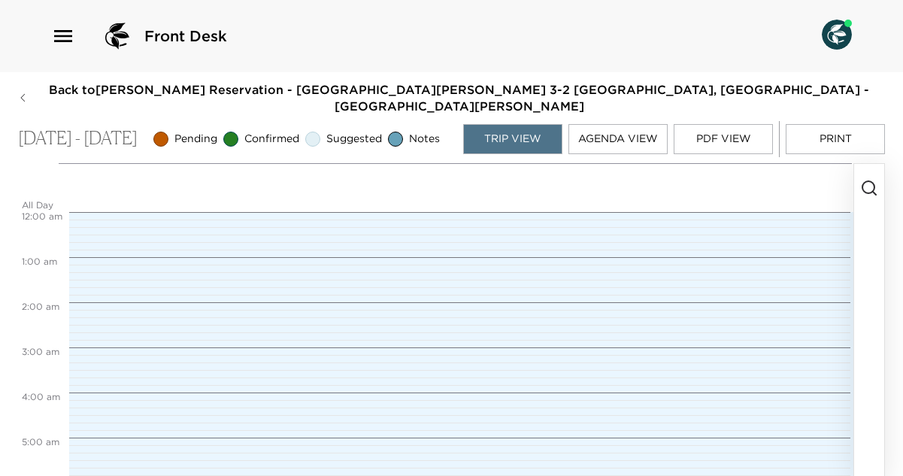
scroll to position [496, 0]
